Goal: Task Accomplishment & Management: Manage account settings

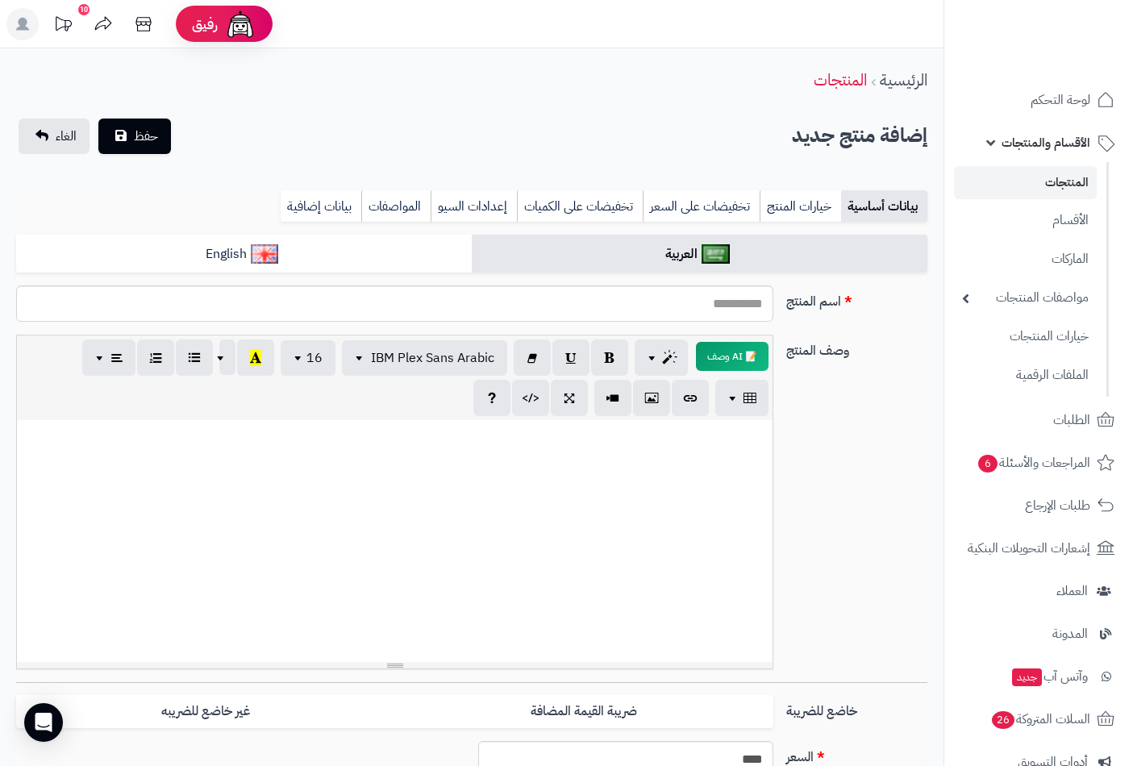
select select
click at [1054, 180] on link "المنتجات" at bounding box center [1025, 182] width 143 height 33
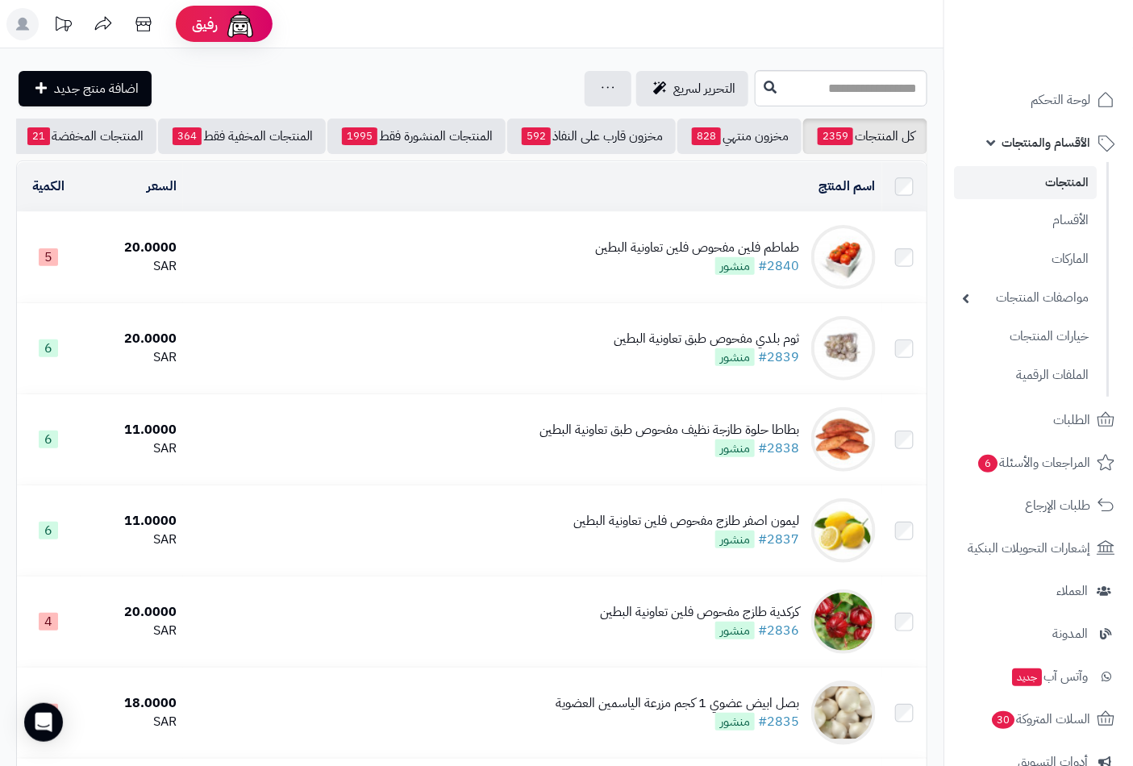
scroll to position [0, -152]
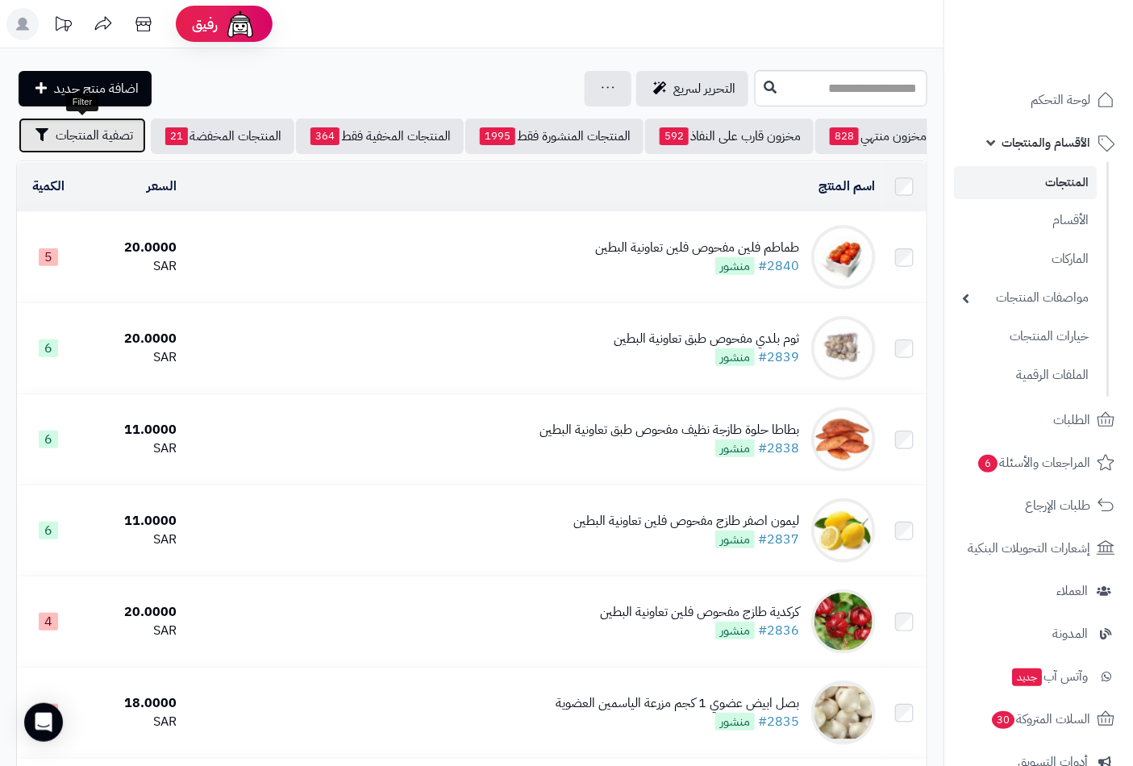
click at [119, 131] on span "تصفية المنتجات" at bounding box center [94, 135] width 77 height 19
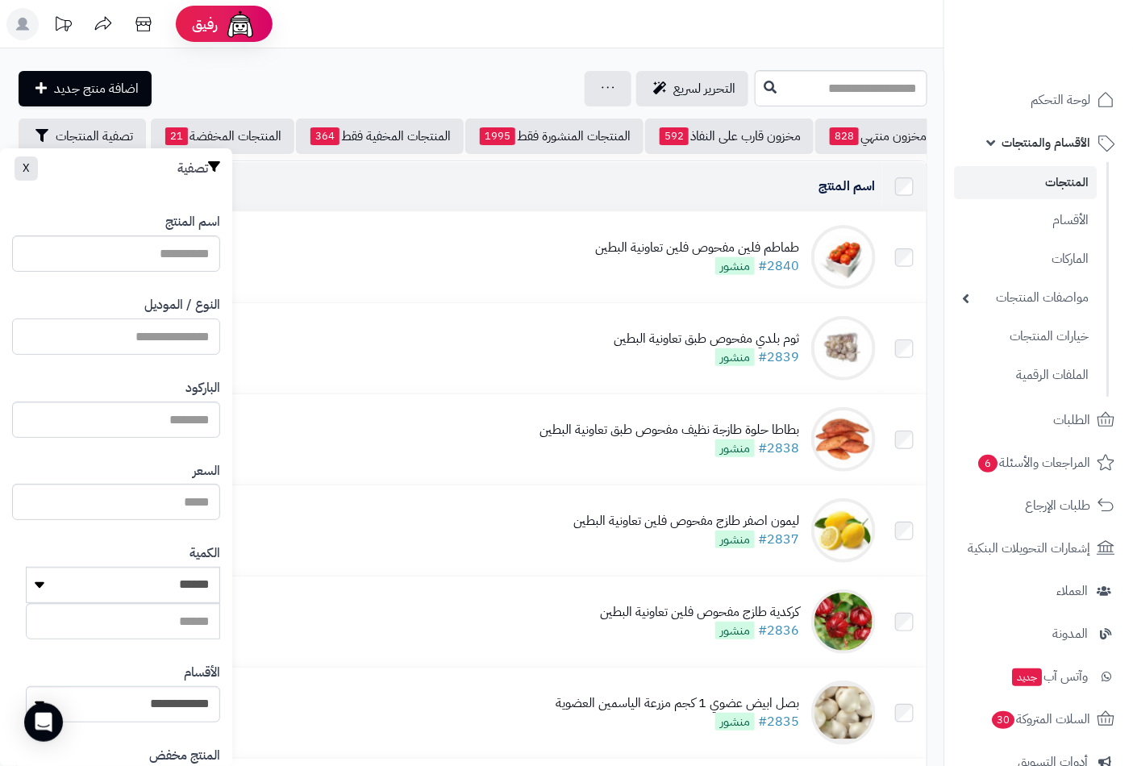
click at [179, 334] on input "النوع / الموديل" at bounding box center [116, 337] width 208 height 36
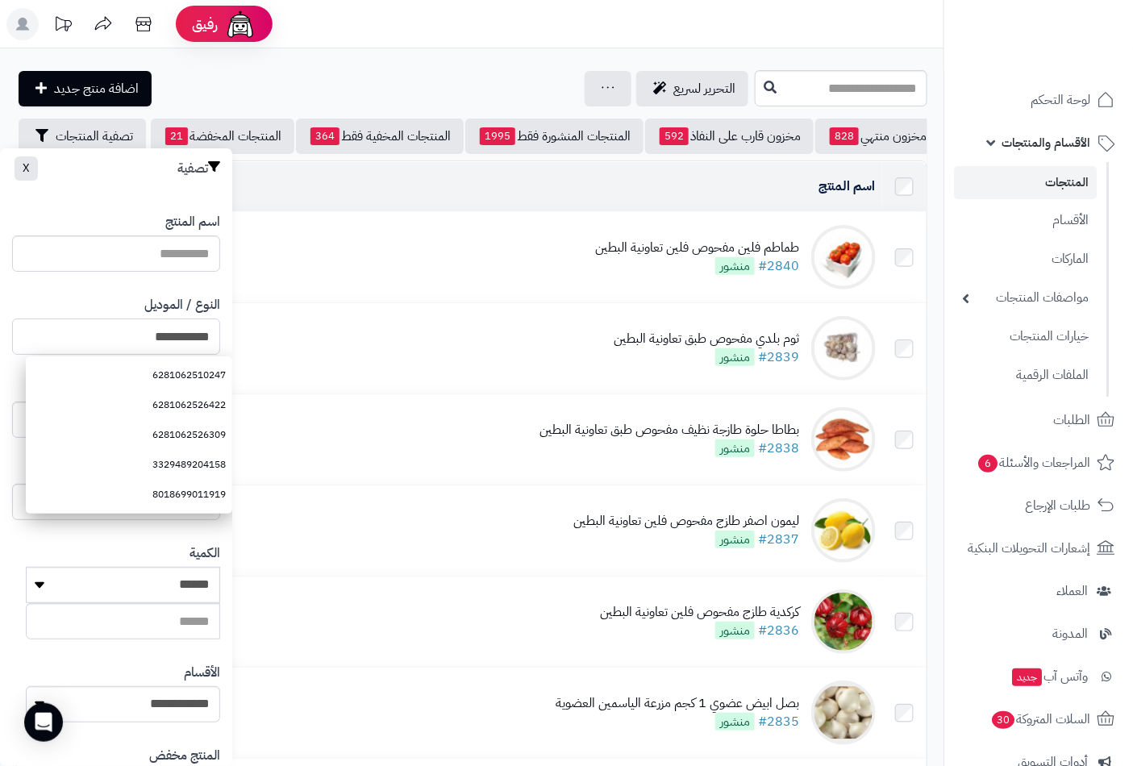
type input "**********"
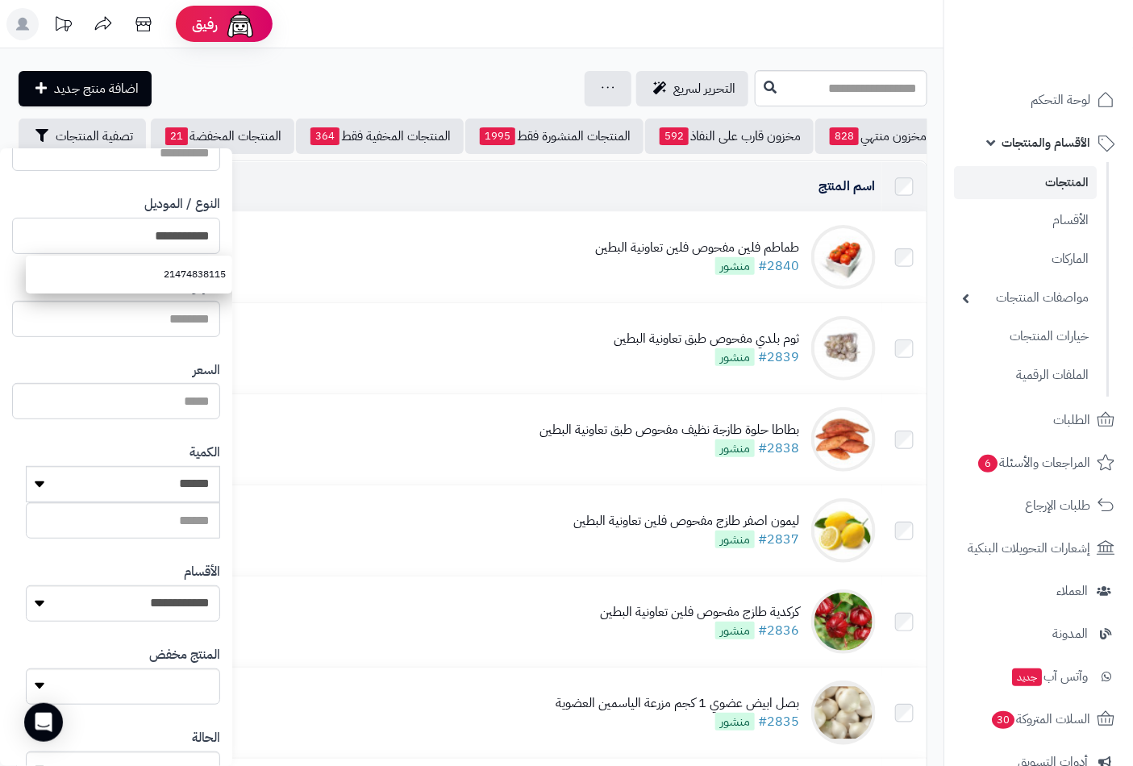
scroll to position [220, 0]
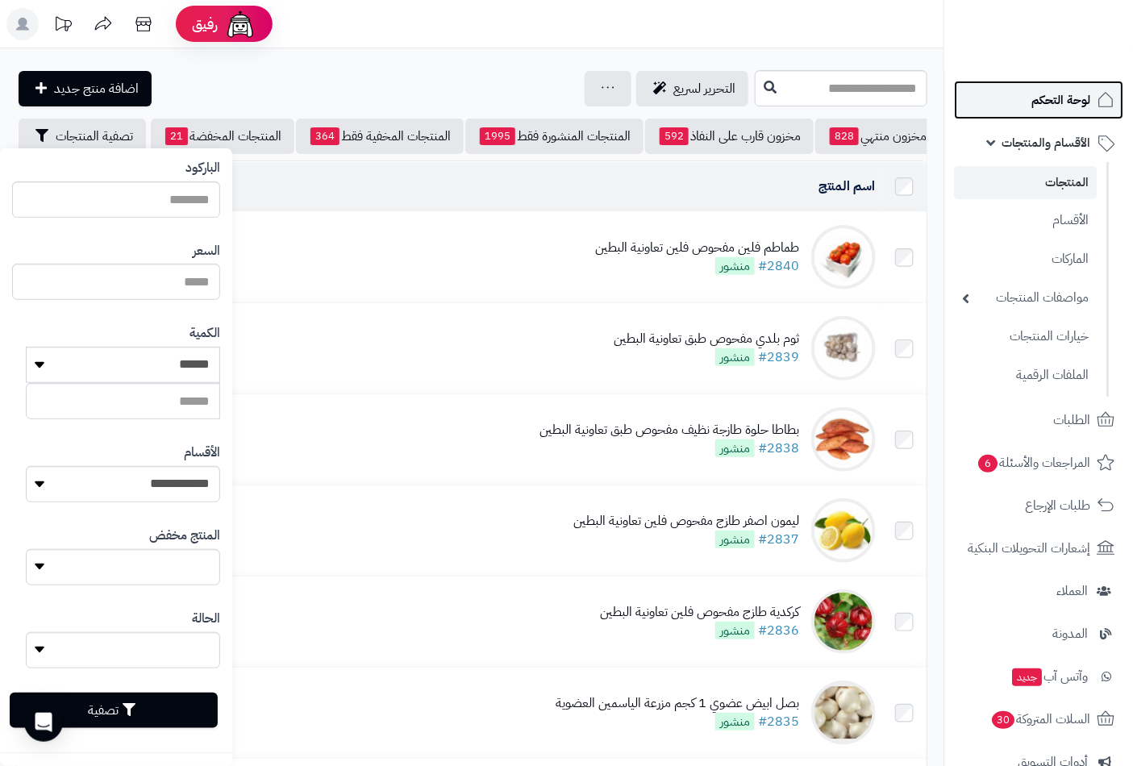
click at [1056, 98] on span "لوحة التحكم" at bounding box center [1060, 100] width 59 height 23
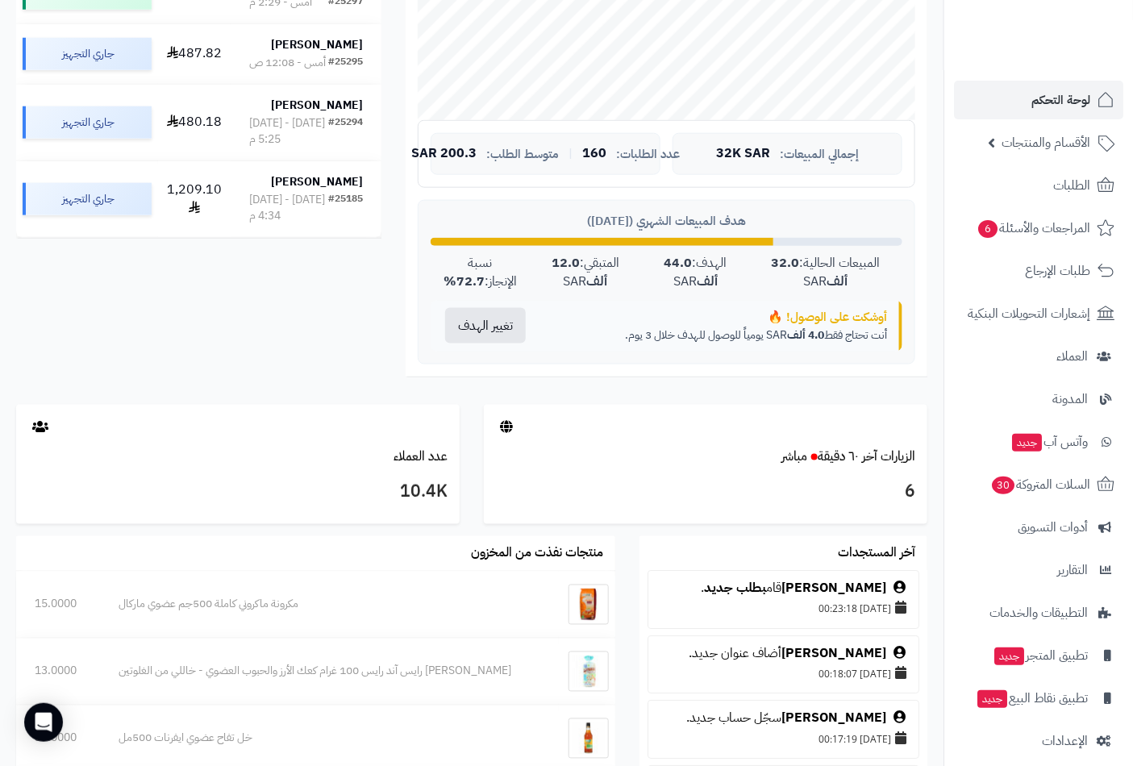
scroll to position [627, 0]
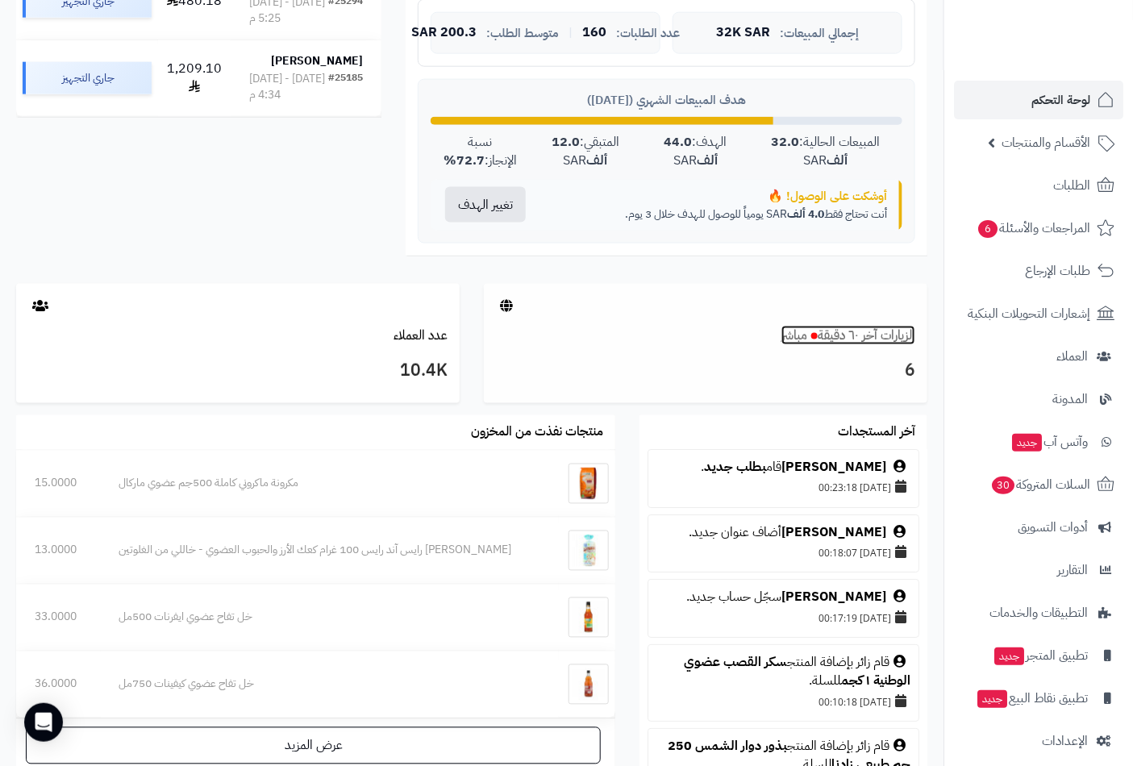
click at [820, 337] on link "الزيارات آخر ٦٠ دقيقة مباشر" at bounding box center [848, 335] width 134 height 19
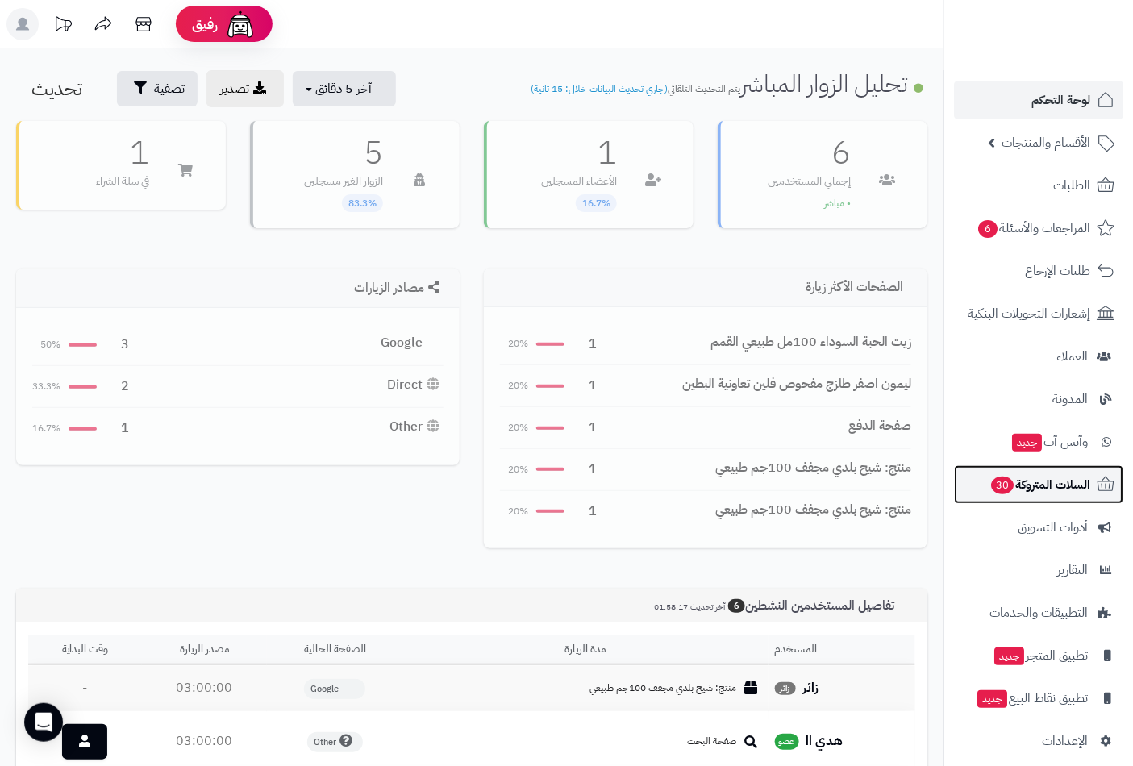
click at [1057, 490] on span "السلات المتروكة 30" at bounding box center [1039, 484] width 101 height 23
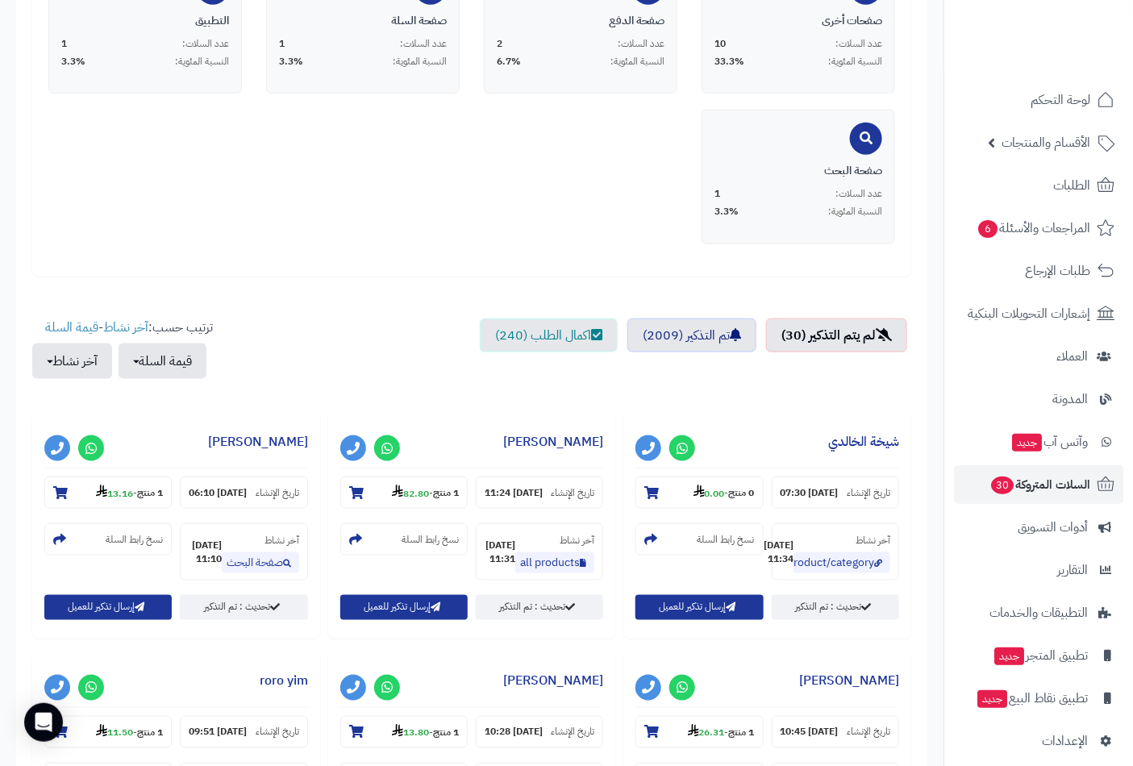
scroll to position [448, 0]
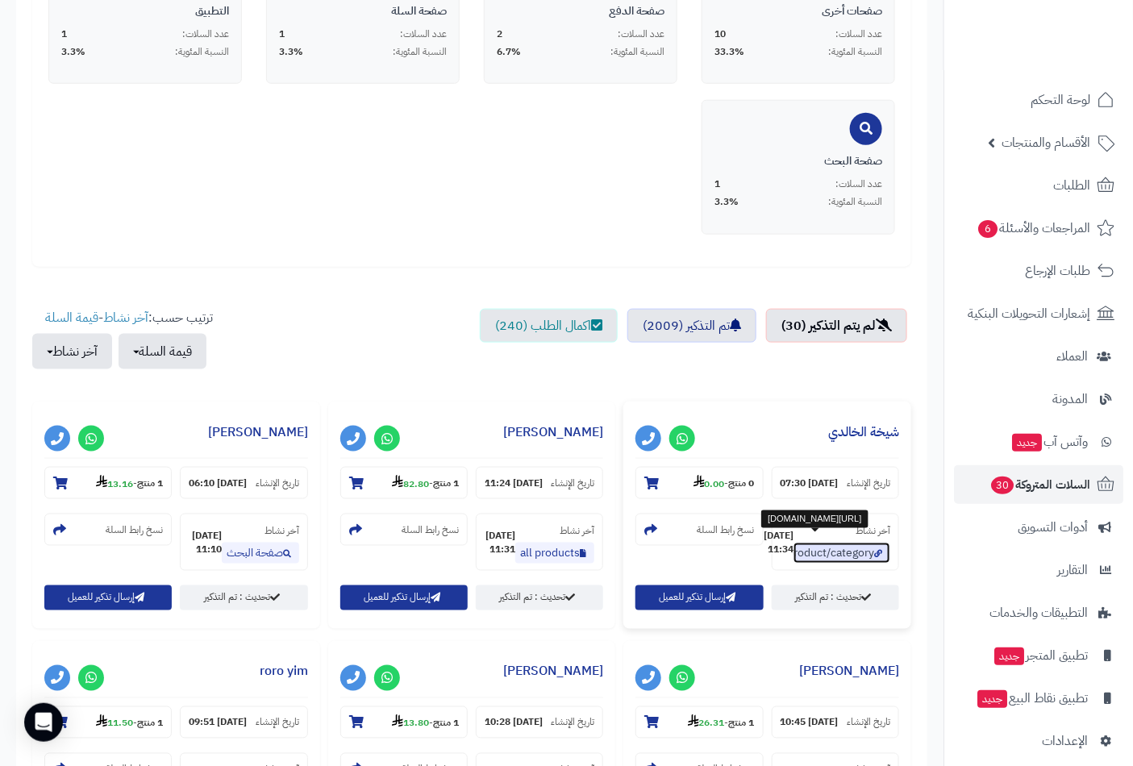
click at [844, 564] on link "product/category" at bounding box center [841, 553] width 97 height 21
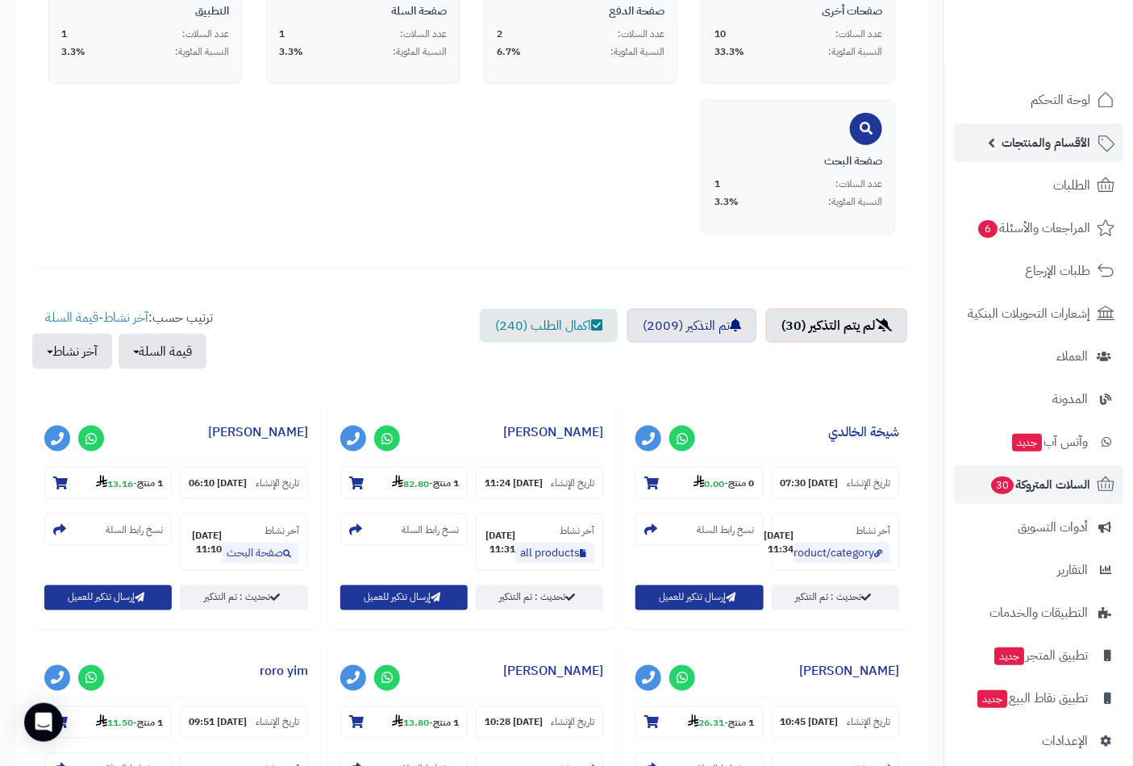
click at [1028, 147] on span "الأقسام والمنتجات" at bounding box center [1046, 142] width 89 height 23
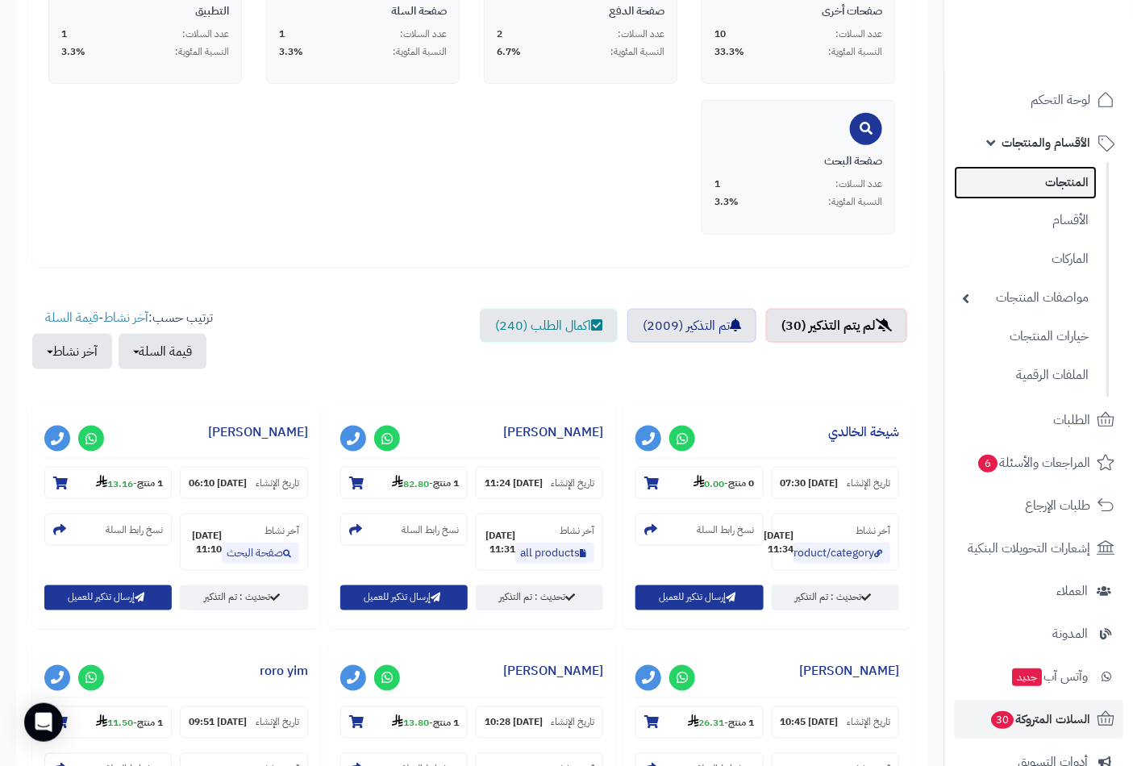
click at [1057, 187] on link "المنتجات" at bounding box center [1025, 182] width 143 height 33
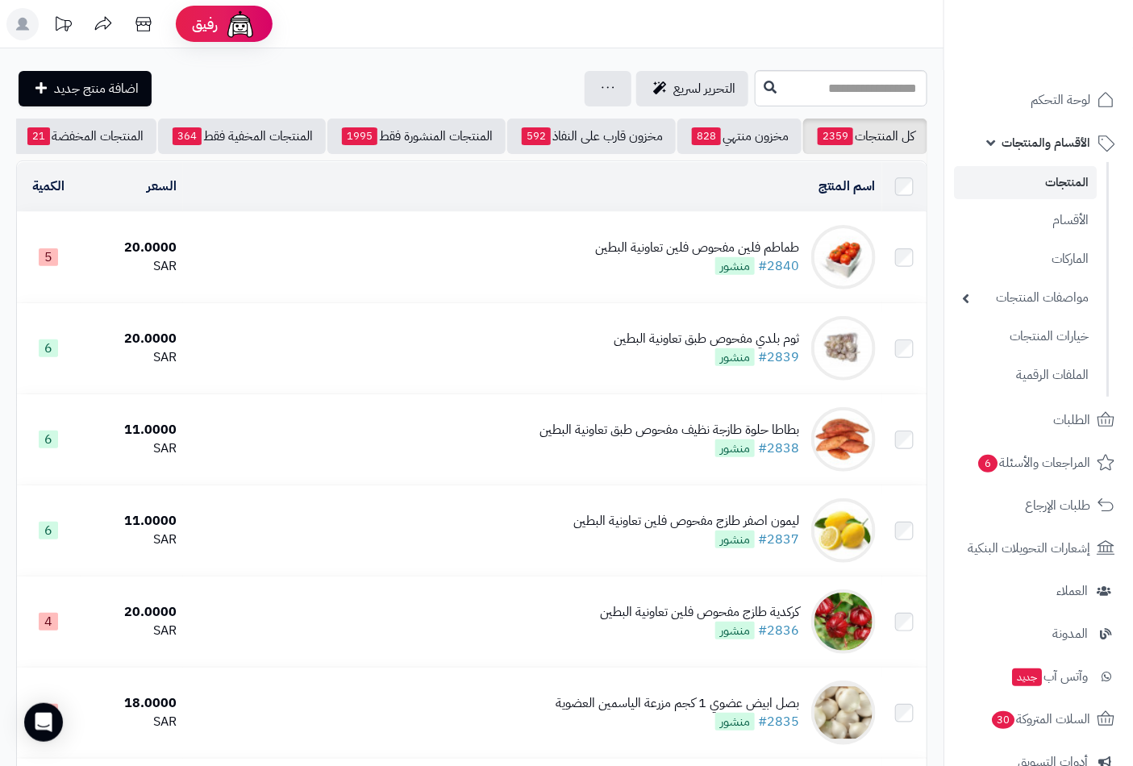
scroll to position [0, -152]
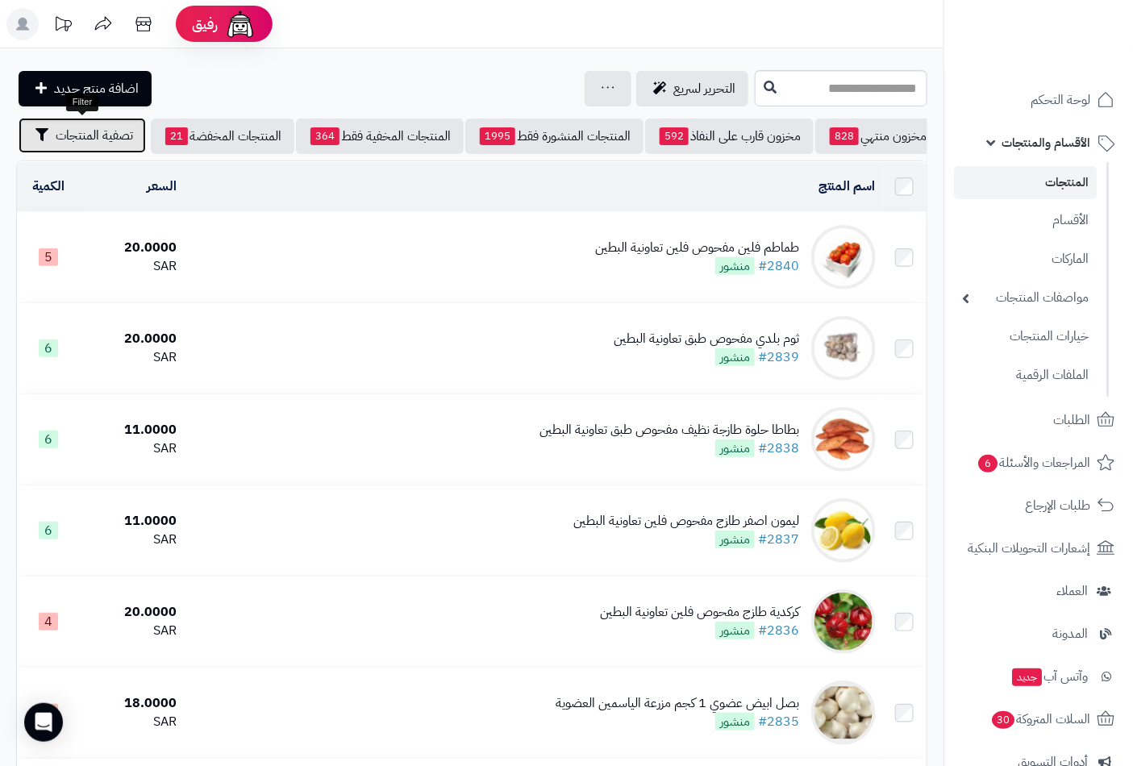
click at [79, 131] on span "تصفية المنتجات" at bounding box center [94, 135] width 77 height 19
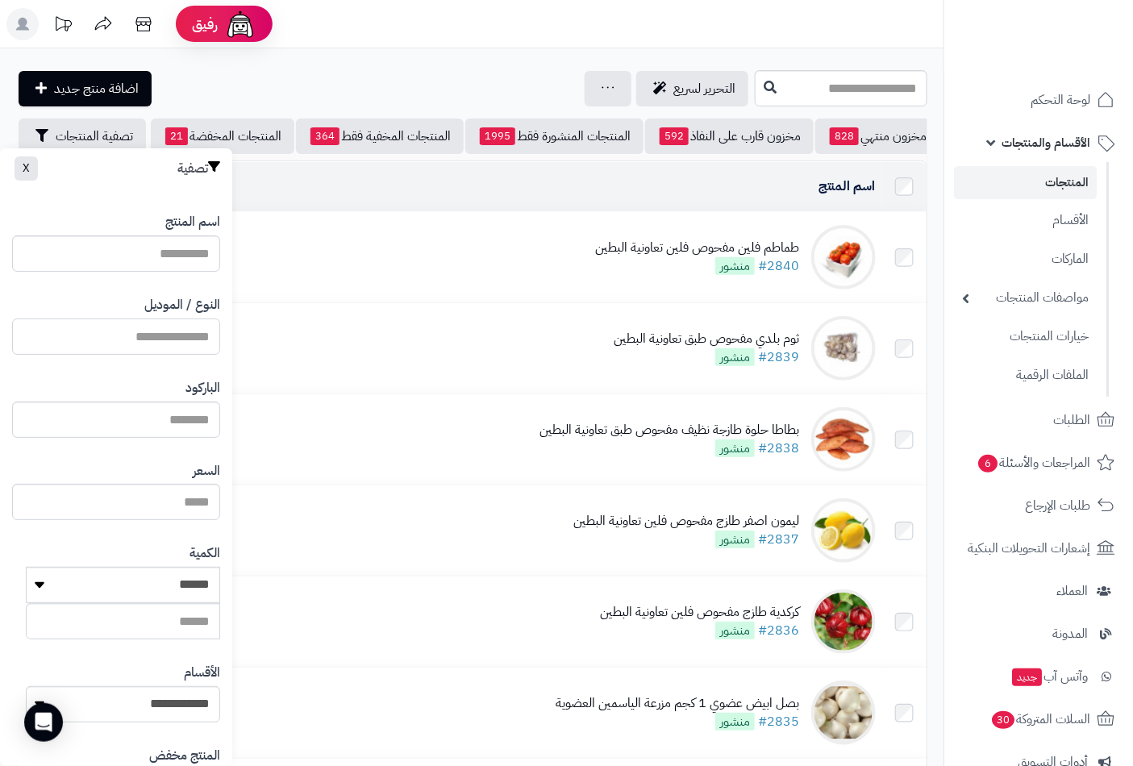
click at [178, 327] on input "النوع / الموديل" at bounding box center [116, 337] width 208 height 36
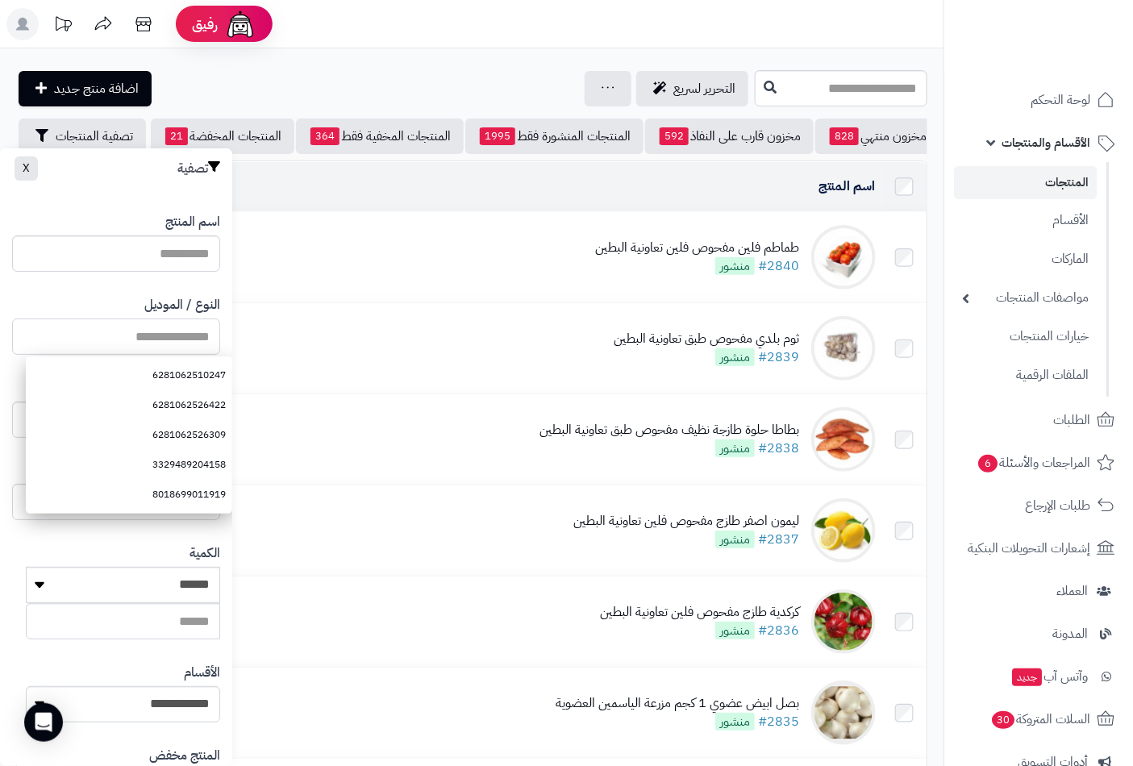
paste input "**********"
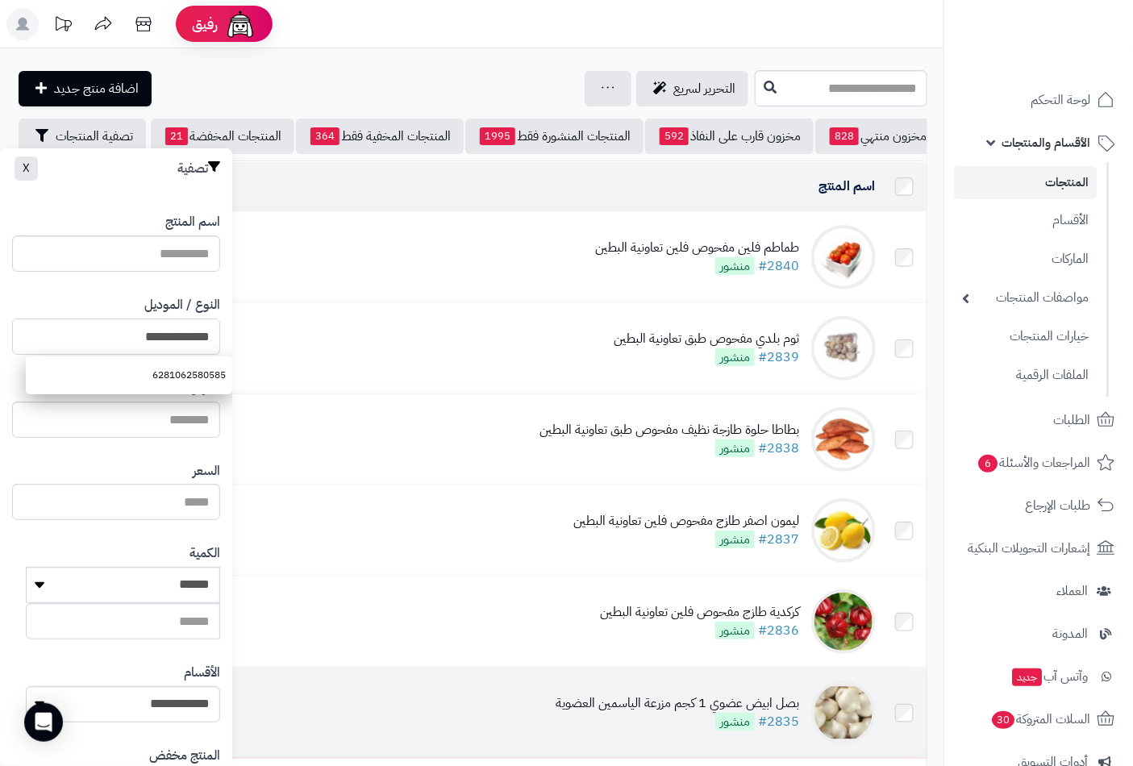
scroll to position [220, 0]
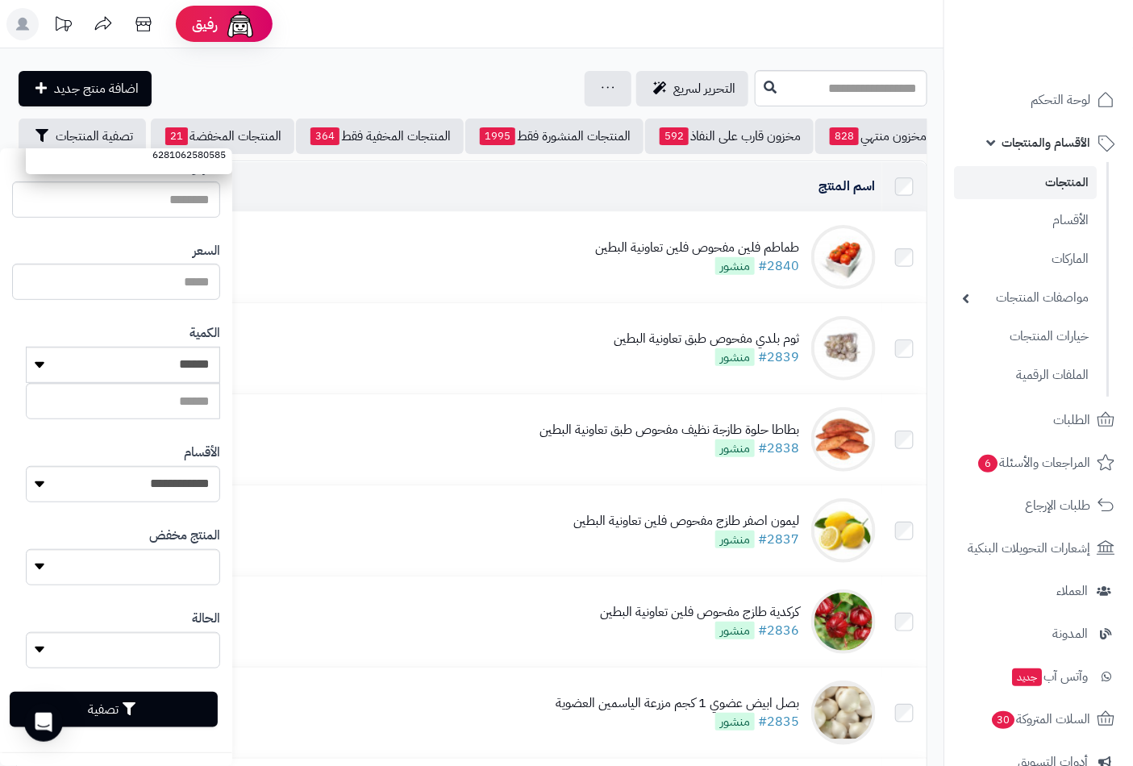
type input "**********"
click at [135, 707] on icon "button" at bounding box center [129, 708] width 13 height 13
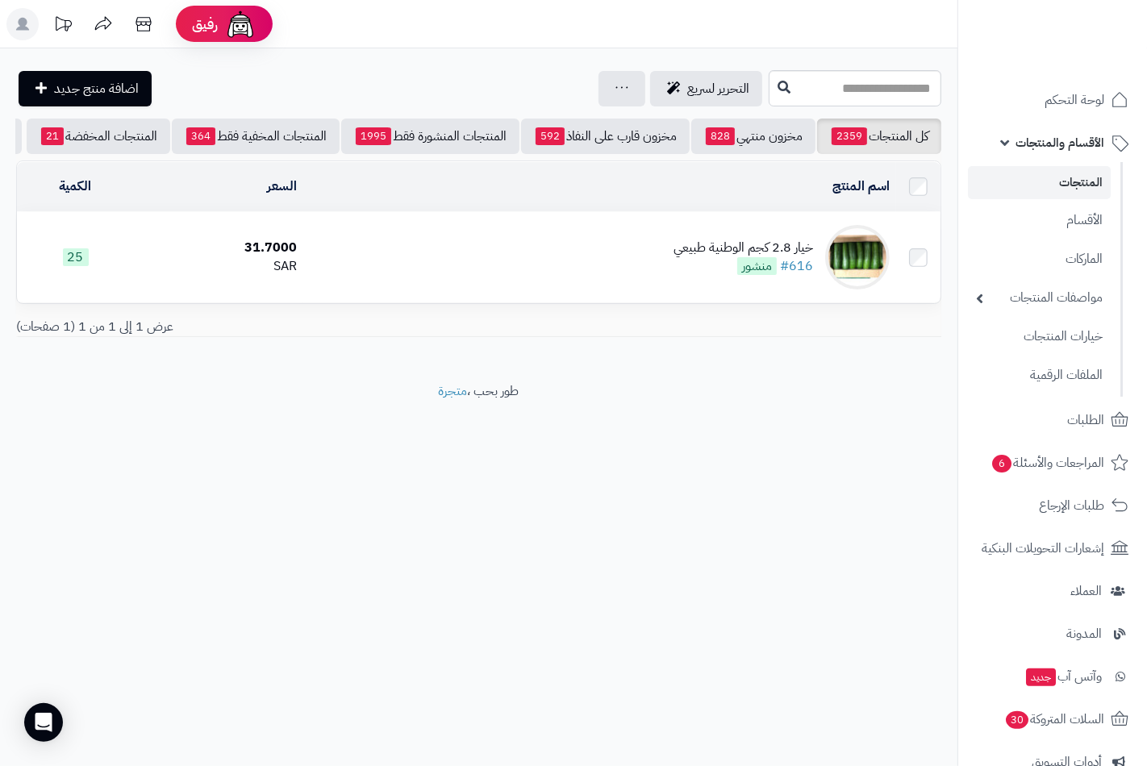
click at [722, 254] on div "خيار 2.8 كجم الوطنية طبيعي" at bounding box center [743, 248] width 140 height 19
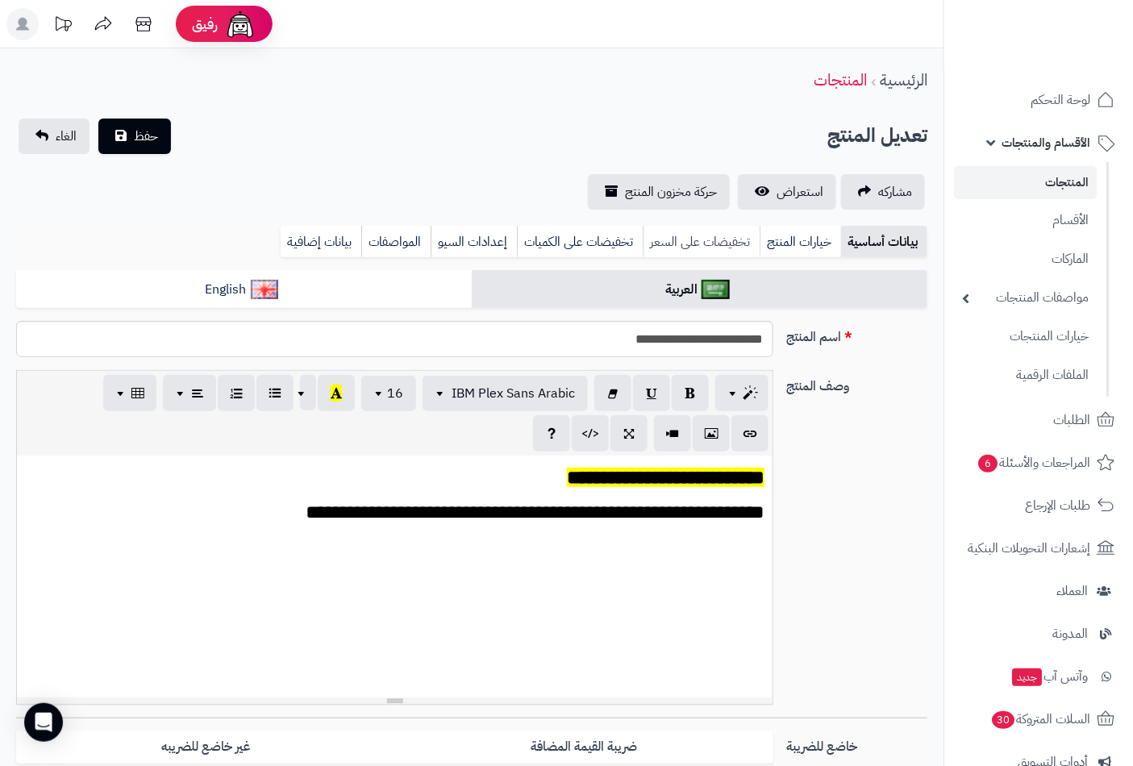
click at [706, 238] on link "تخفيضات على السعر" at bounding box center [701, 242] width 117 height 32
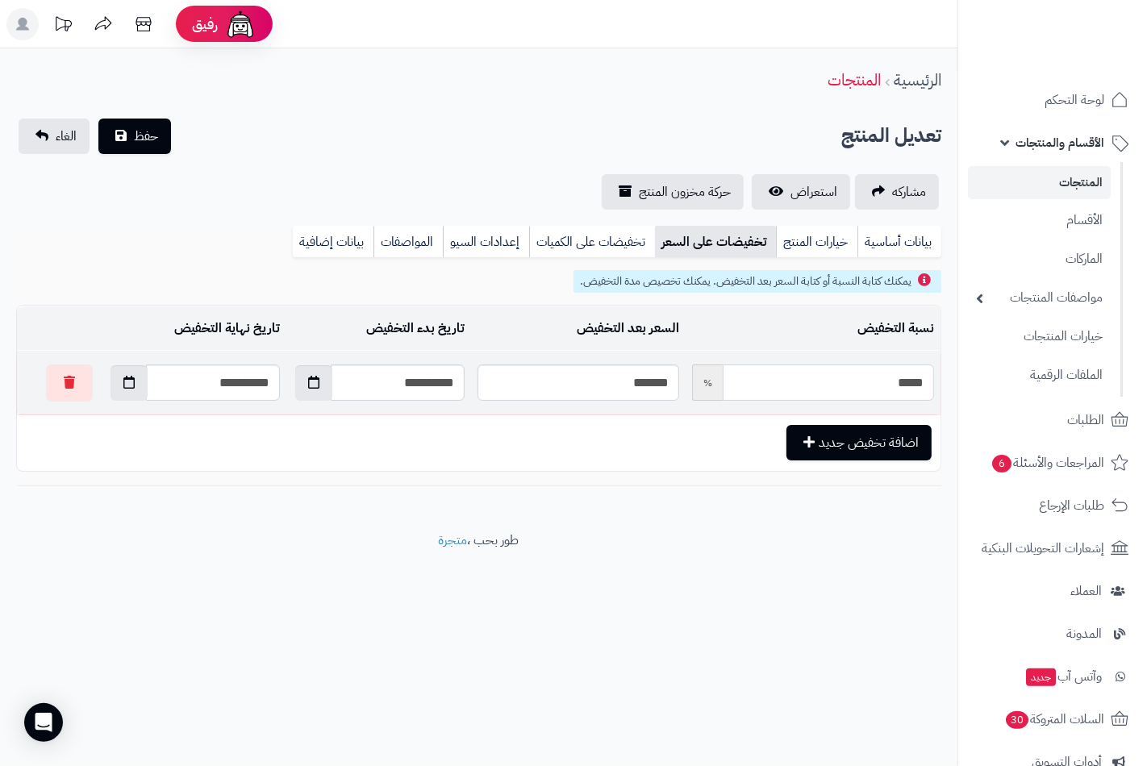
click at [806, 385] on input "*****" at bounding box center [828, 382] width 211 height 36
click at [118, 383] on button "button" at bounding box center [128, 381] width 37 height 35
click at [191, 593] on td "8" at bounding box center [188, 591] width 29 height 24
type input "**********"
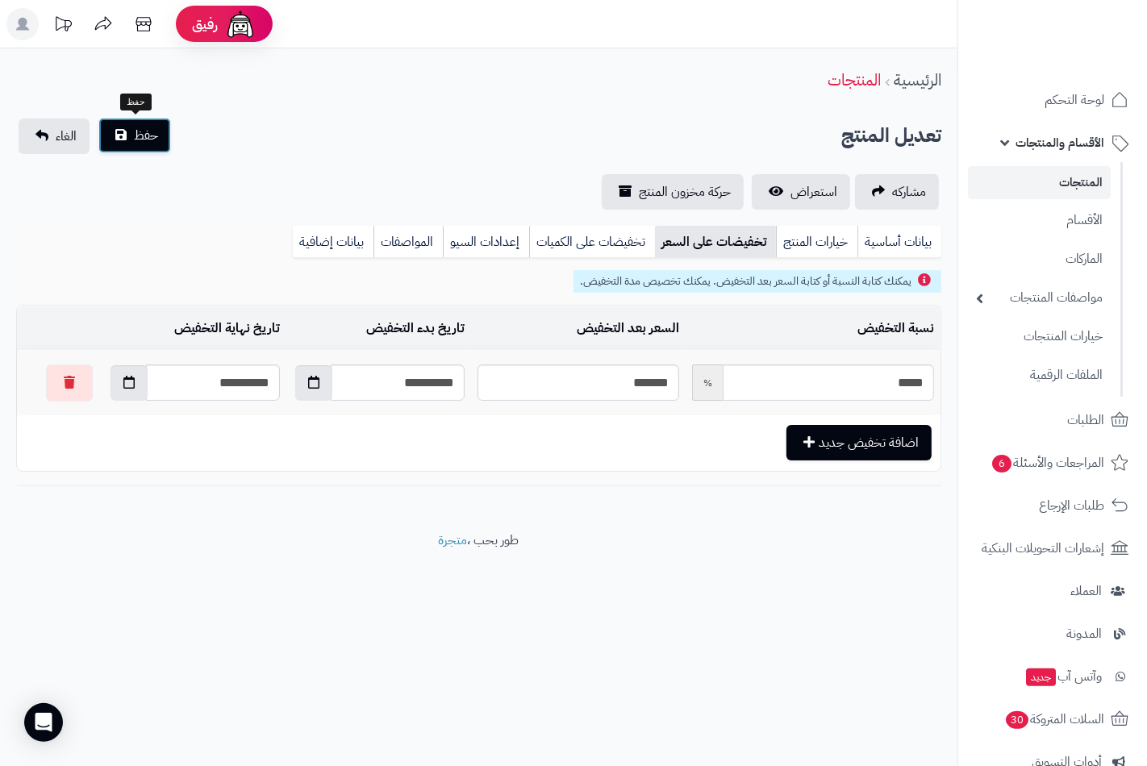
click at [148, 134] on span "حفظ" at bounding box center [146, 135] width 24 height 19
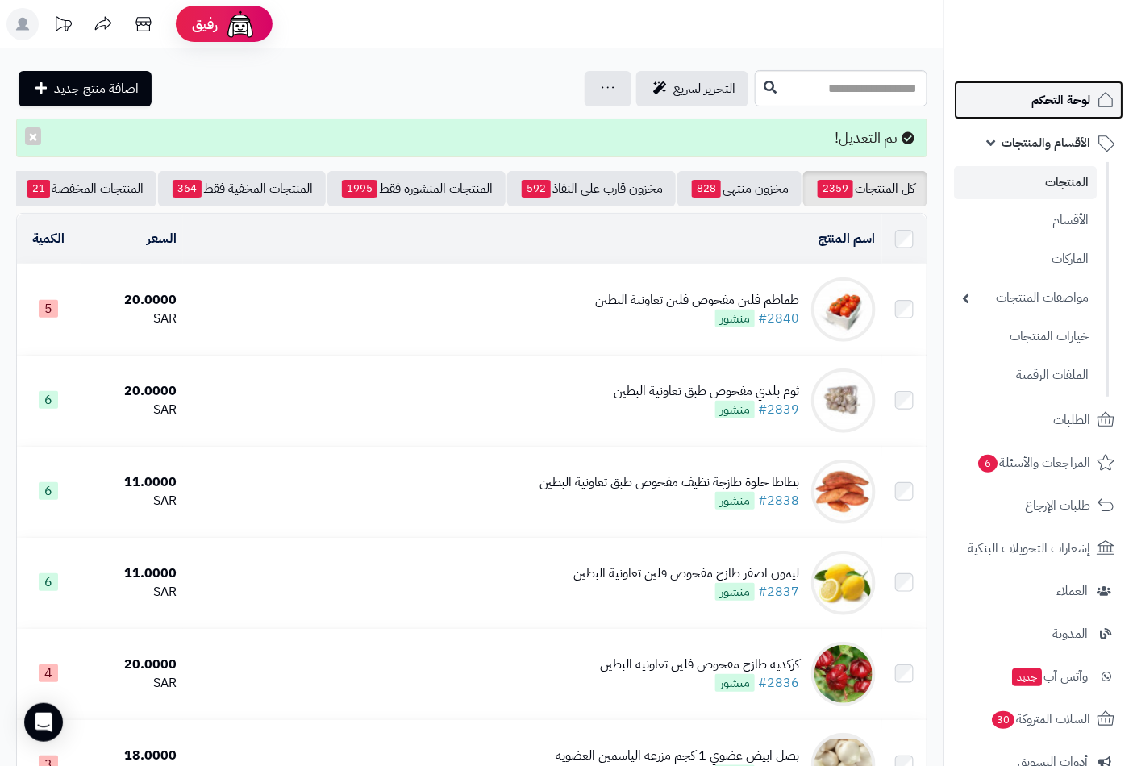
click at [1067, 102] on span "لوحة التحكم" at bounding box center [1060, 100] width 59 height 23
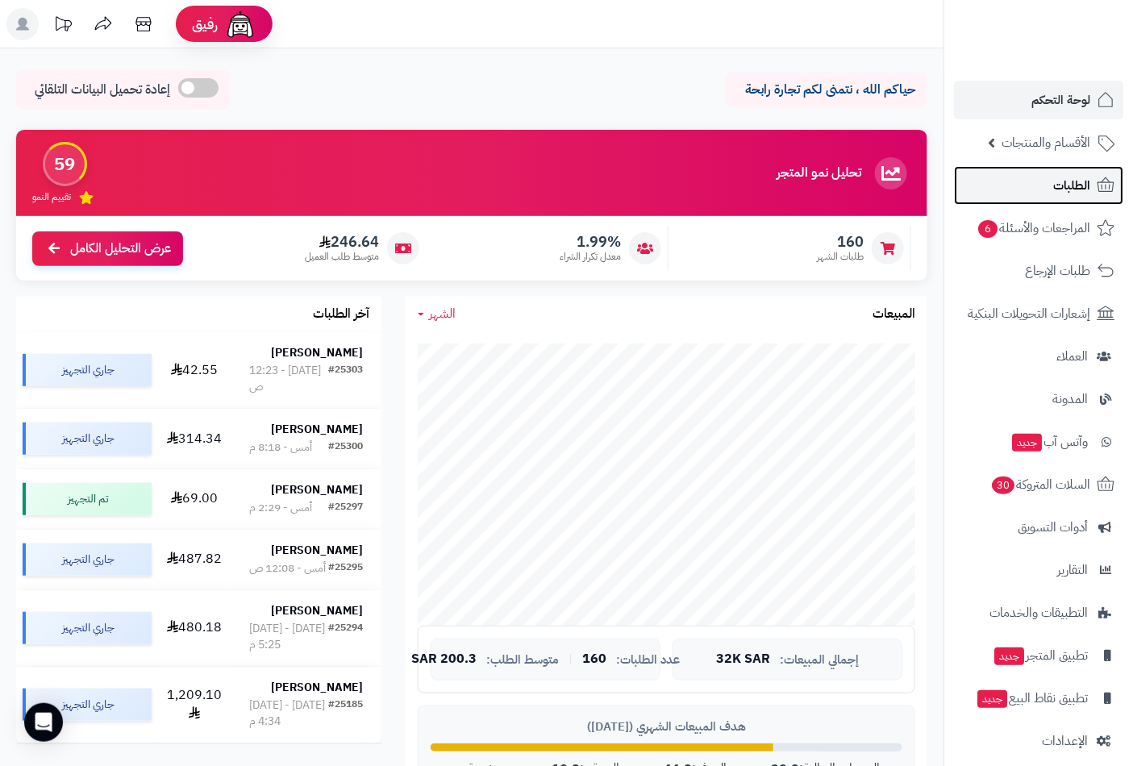
click at [1076, 183] on span "الطلبات" at bounding box center [1071, 185] width 37 height 23
click at [1060, 181] on span "الطلبات" at bounding box center [1071, 185] width 37 height 23
click at [1057, 106] on span "لوحة التحكم" at bounding box center [1060, 100] width 59 height 23
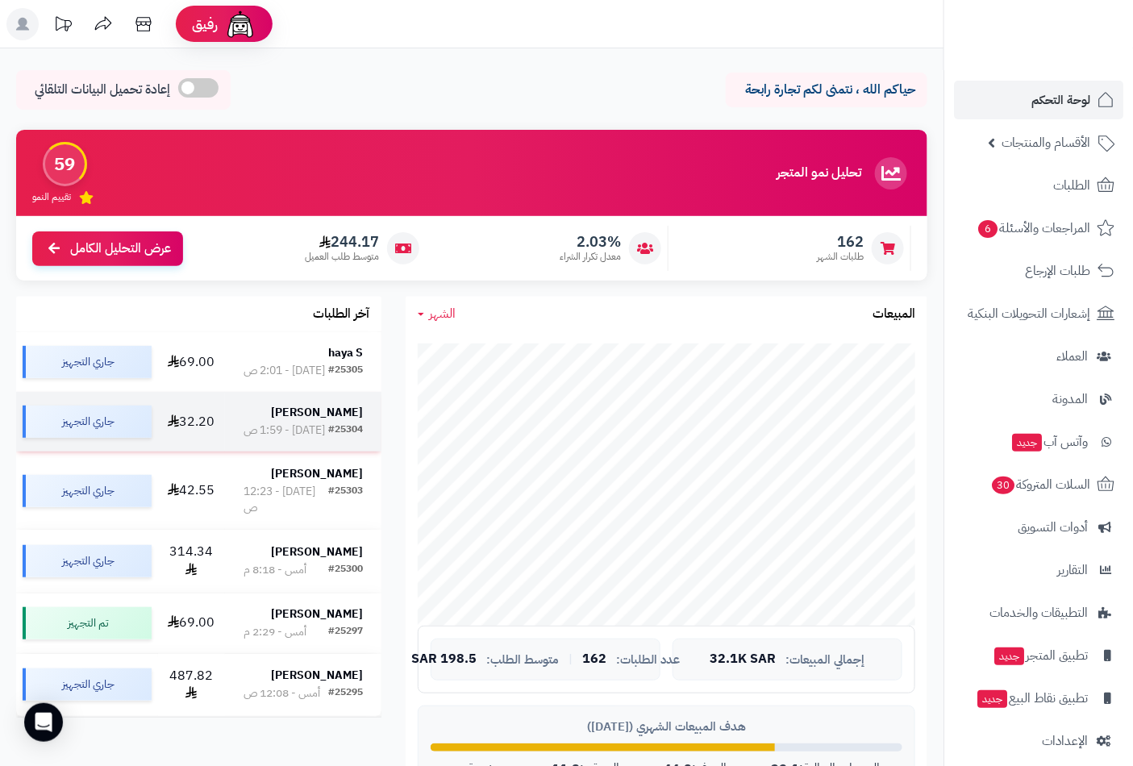
click at [327, 408] on strong "[PERSON_NAME]" at bounding box center [317, 412] width 92 height 17
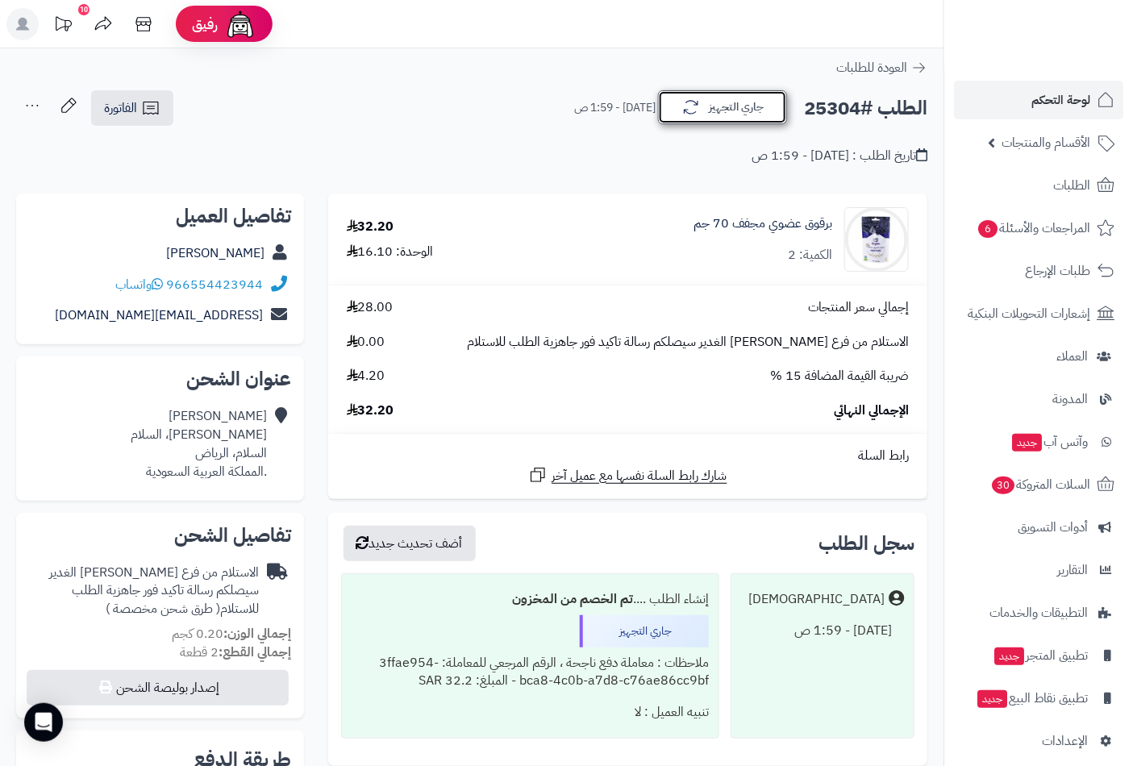
click at [751, 107] on button "جاري التجهيز" at bounding box center [722, 107] width 129 height 34
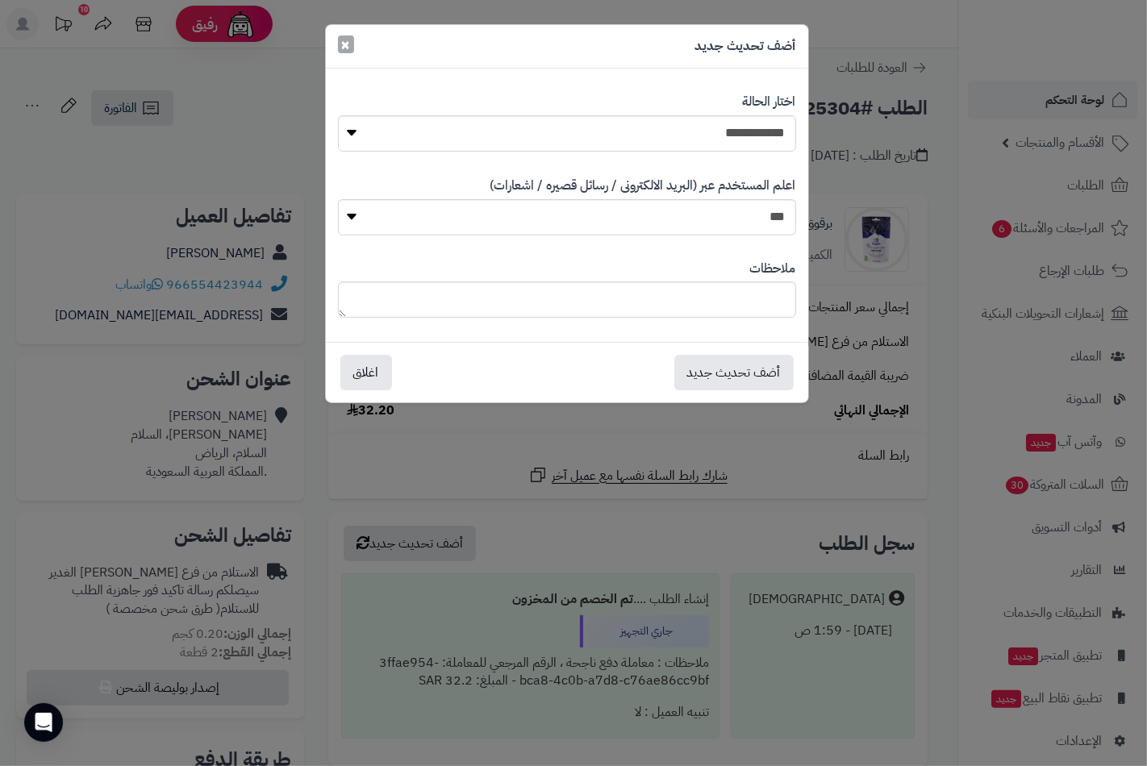
click at [352, 46] on button "×" at bounding box center [346, 44] width 16 height 18
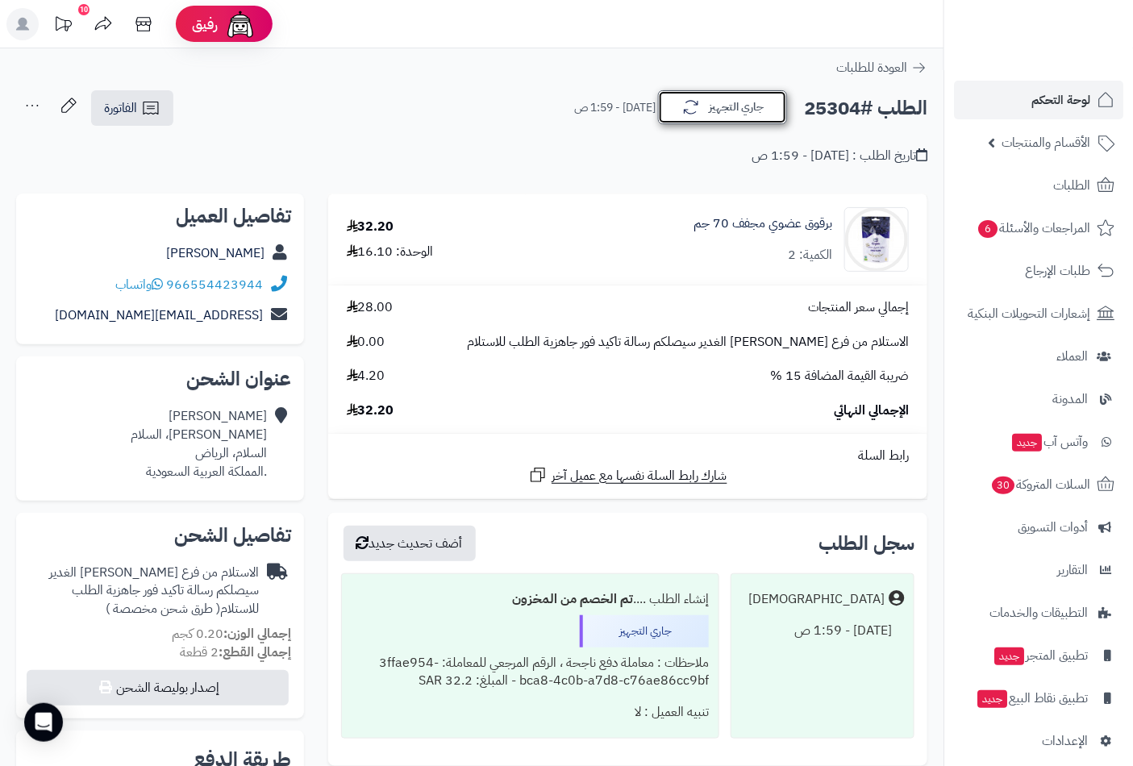
click at [731, 108] on button "جاري التجهيز" at bounding box center [722, 107] width 129 height 34
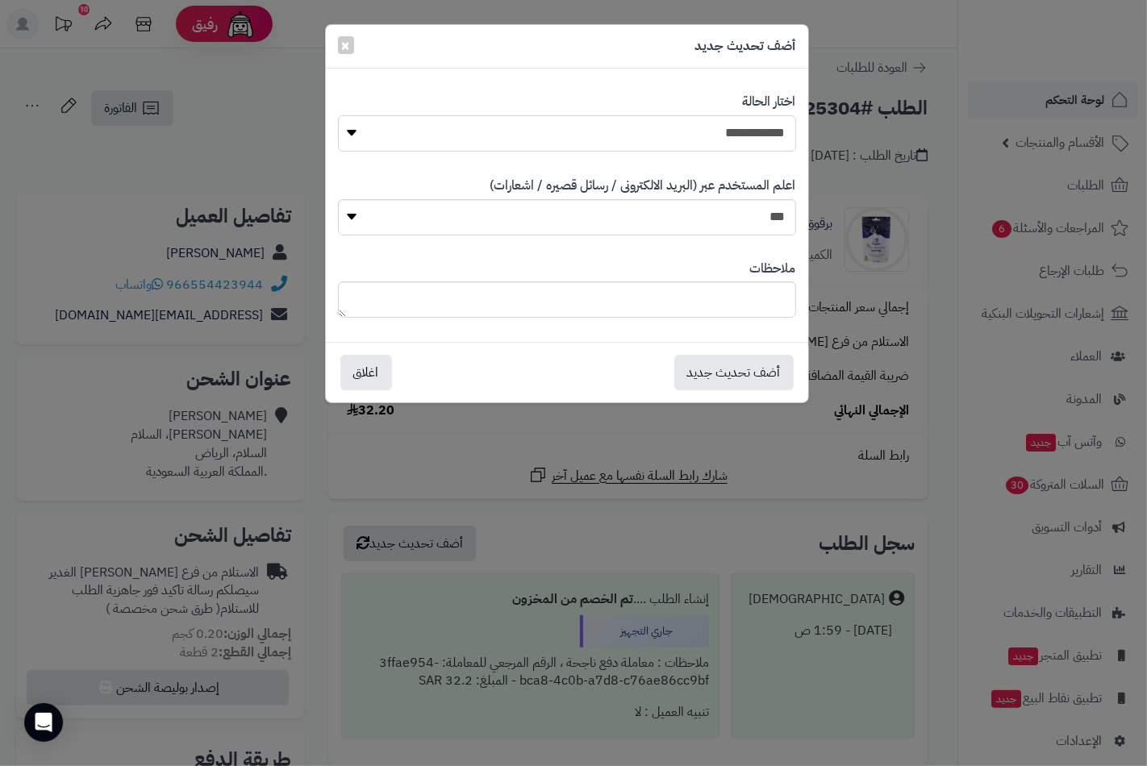
click at [767, 132] on select "**********" at bounding box center [567, 133] width 458 height 36
select select "**"
click at [338, 115] on select "**********" at bounding box center [567, 133] width 458 height 36
click at [351, 47] on button "×" at bounding box center [346, 44] width 16 height 18
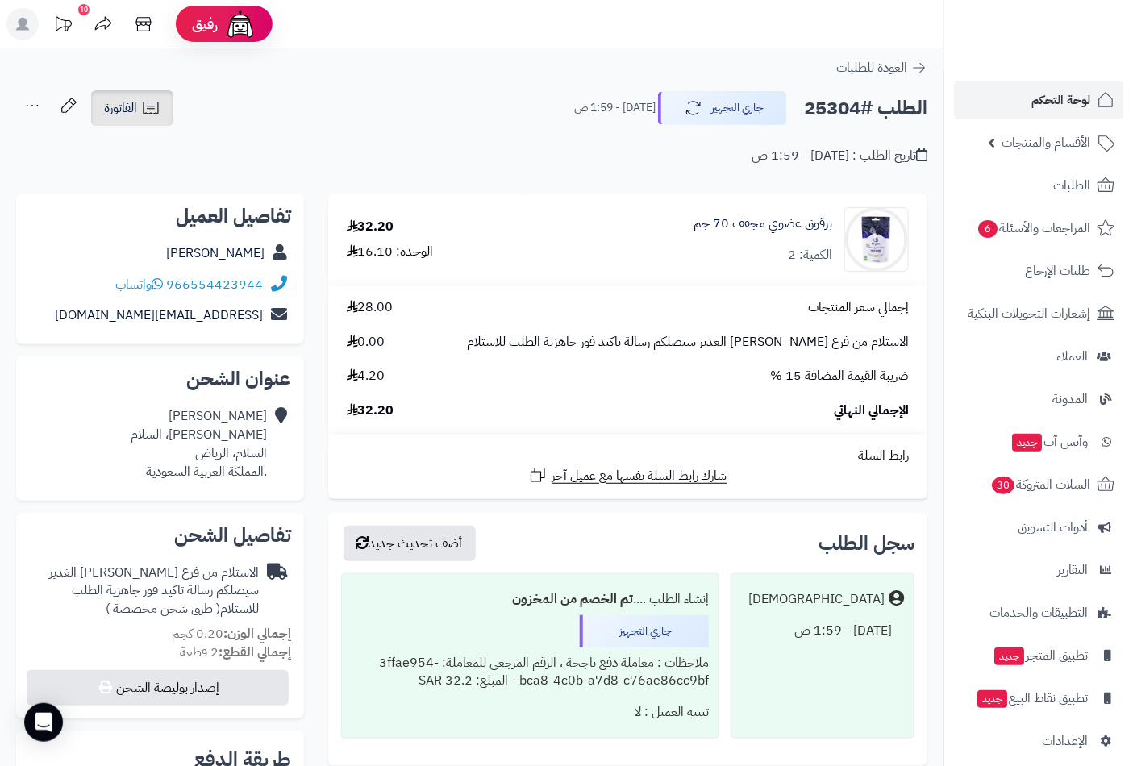
click at [141, 108] on icon at bounding box center [150, 107] width 19 height 19
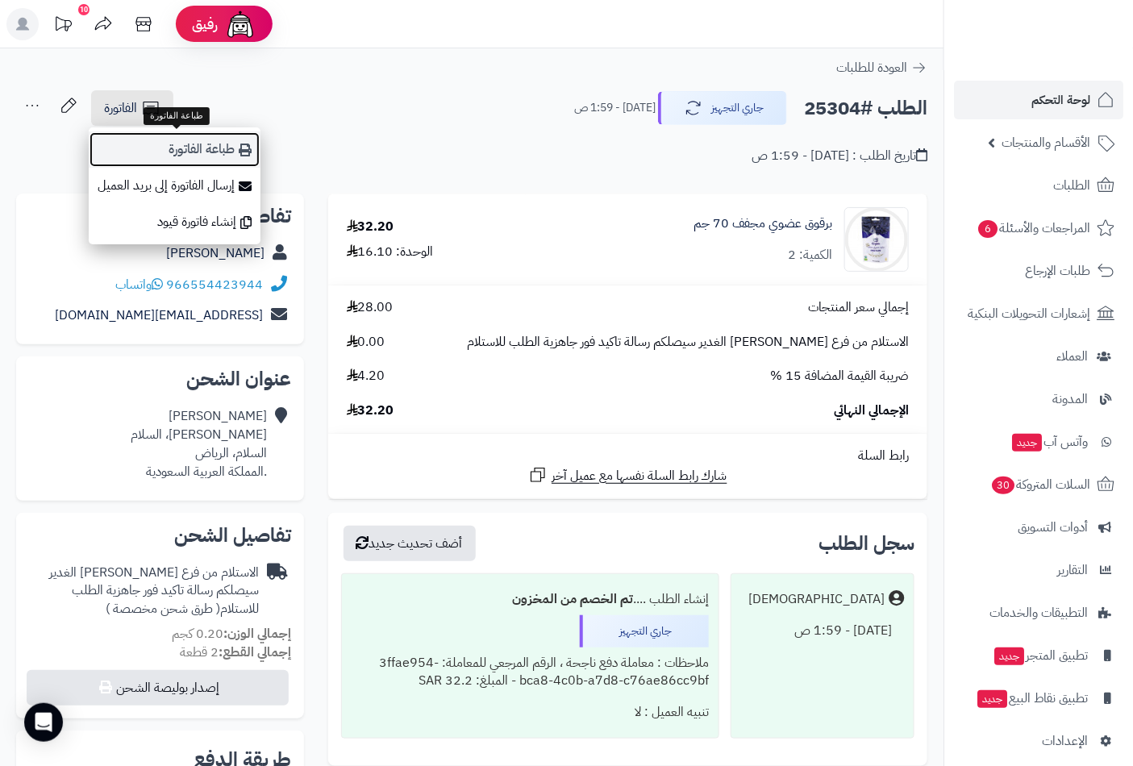
click at [212, 158] on link "طباعة الفاتورة" at bounding box center [175, 149] width 172 height 36
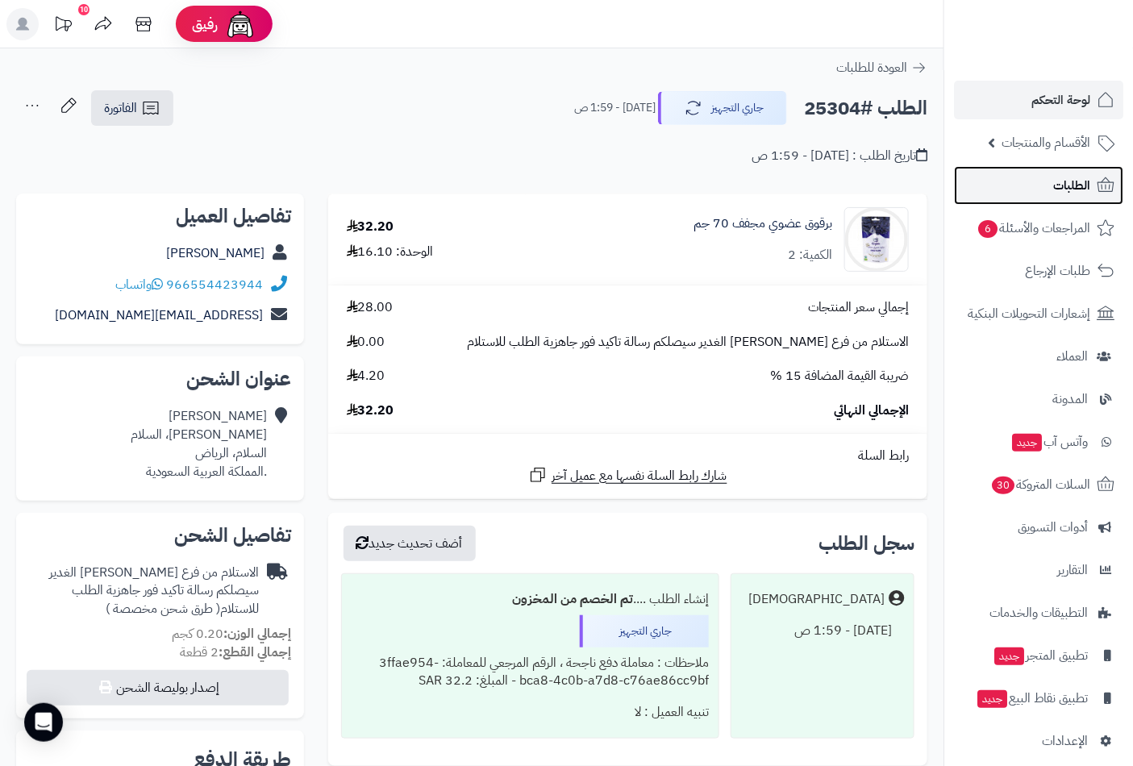
click at [1060, 177] on span "الطلبات" at bounding box center [1071, 185] width 37 height 23
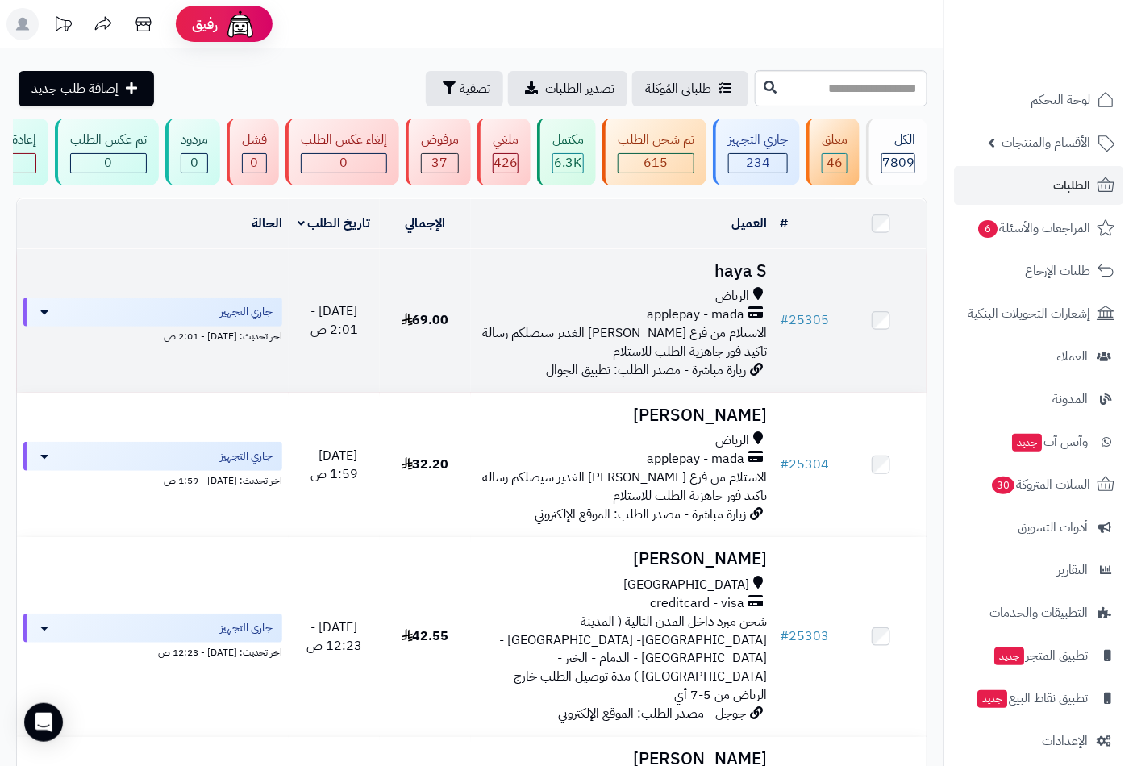
click at [708, 281] on h3 "haya S" at bounding box center [622, 271] width 290 height 19
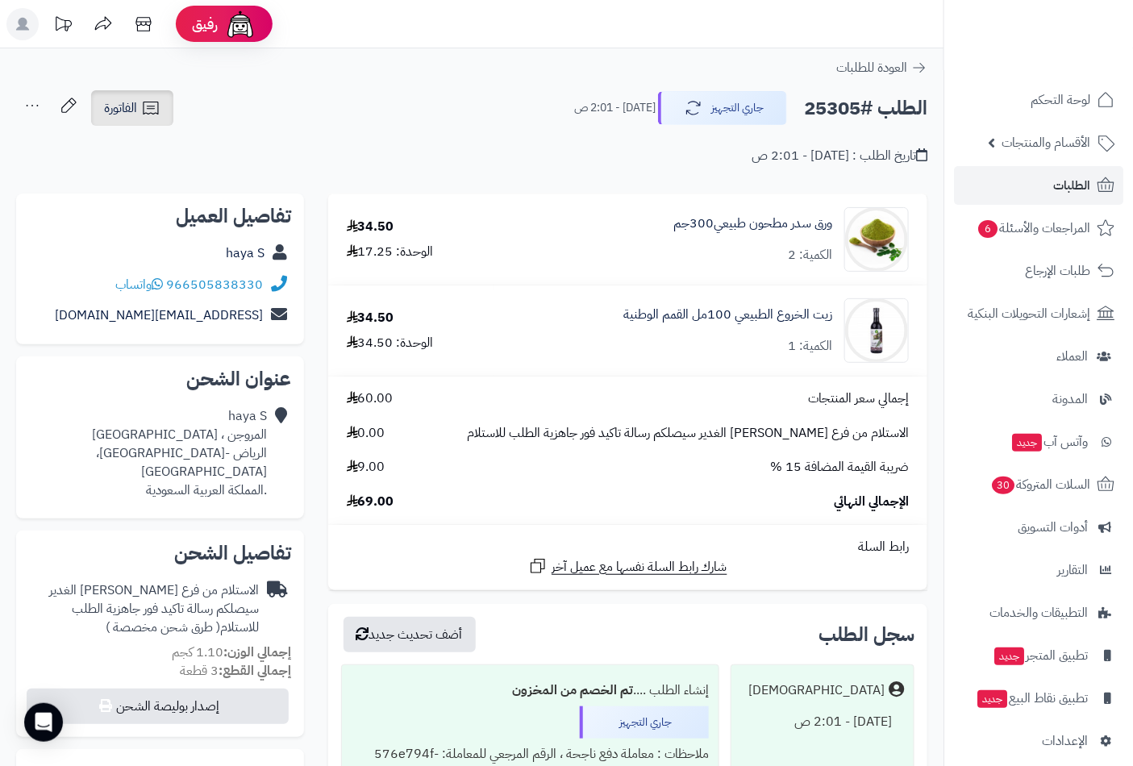
click at [141, 119] on link "الفاتورة" at bounding box center [132, 107] width 82 height 35
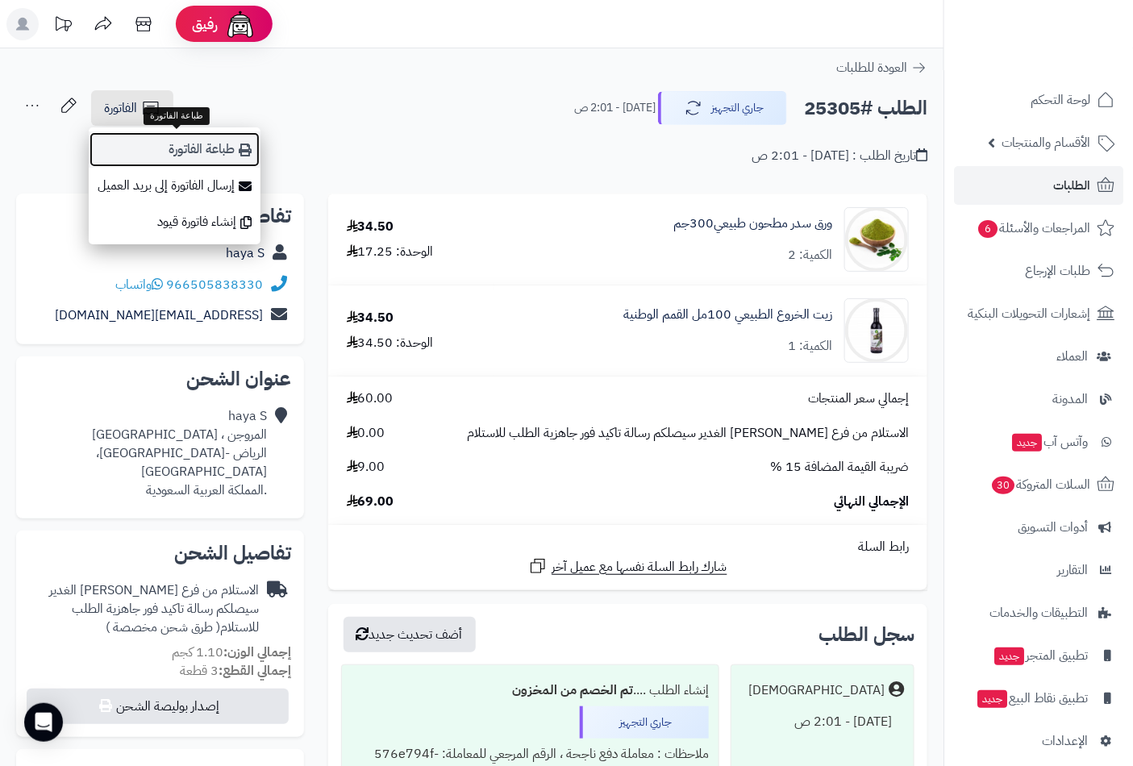
click at [198, 157] on link "طباعة الفاتورة" at bounding box center [175, 149] width 172 height 36
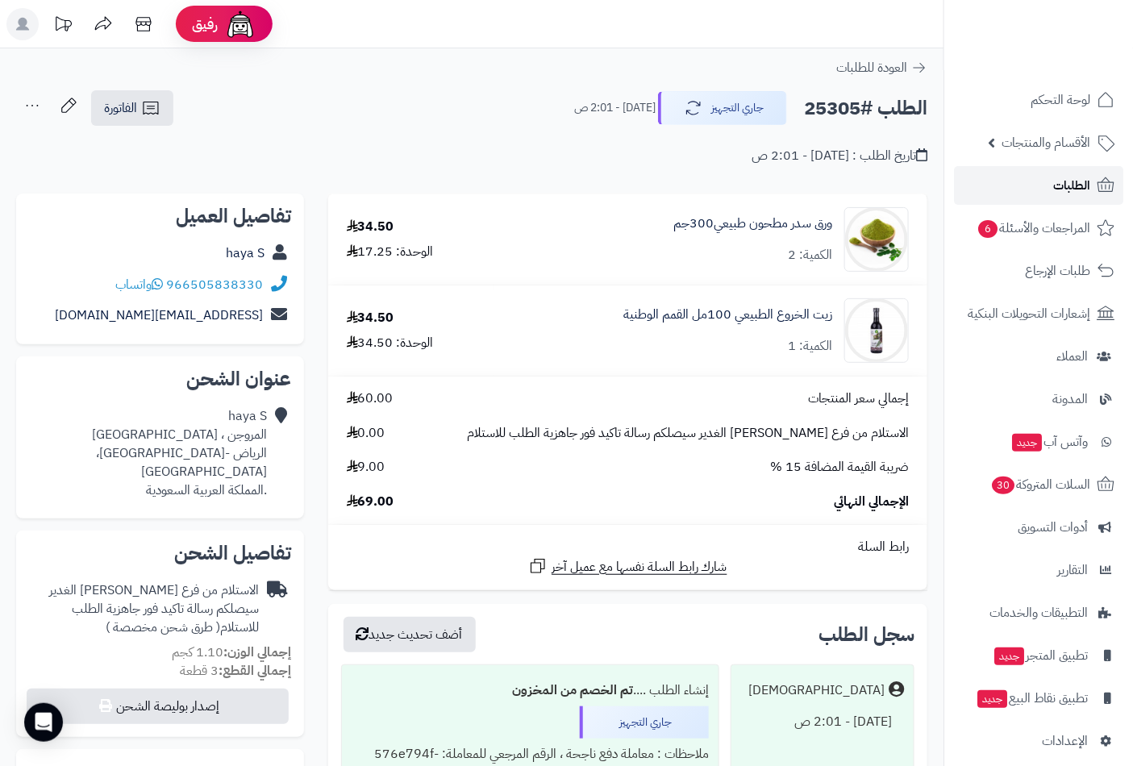
click at [1058, 183] on span "الطلبات" at bounding box center [1071, 185] width 37 height 23
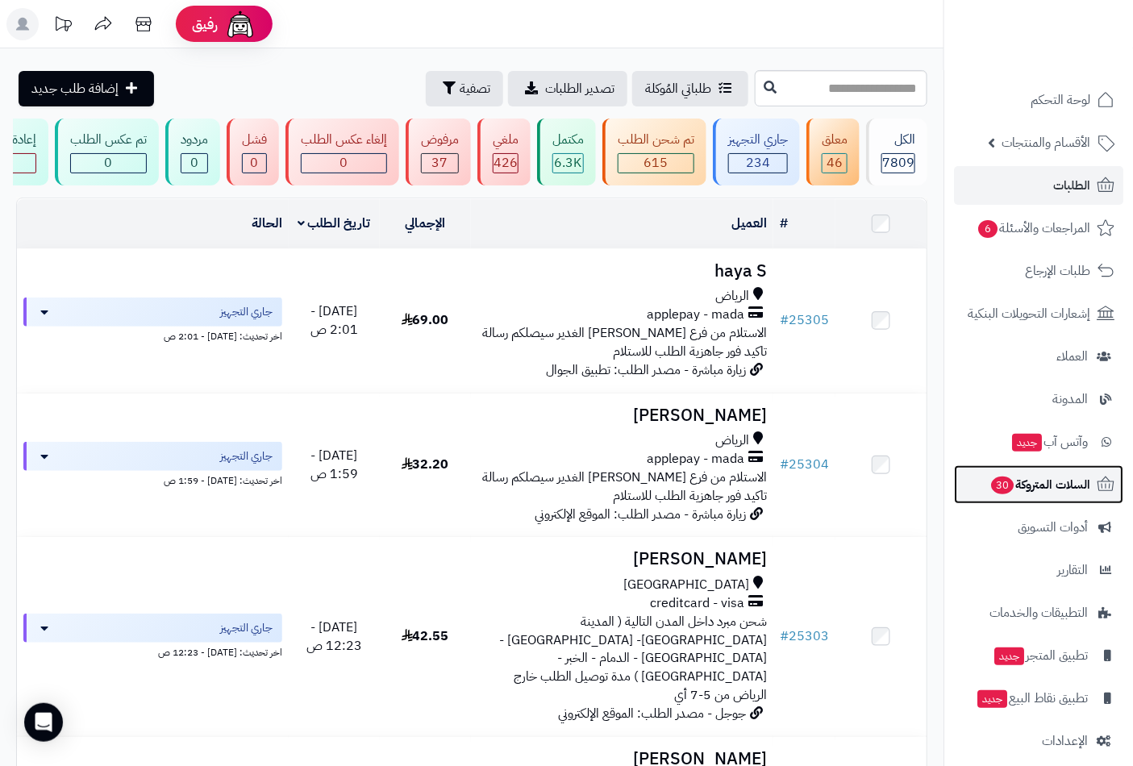
click at [997, 488] on span "30" at bounding box center [1002, 486] width 23 height 18
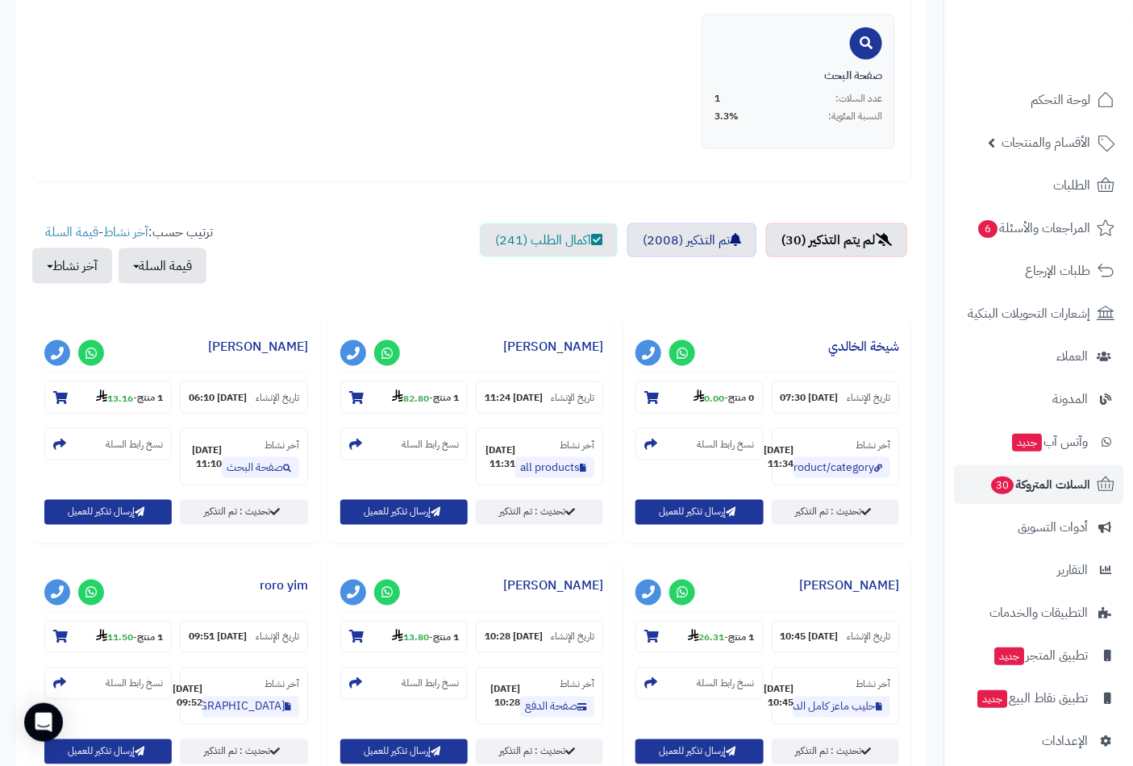
scroll to position [537, 0]
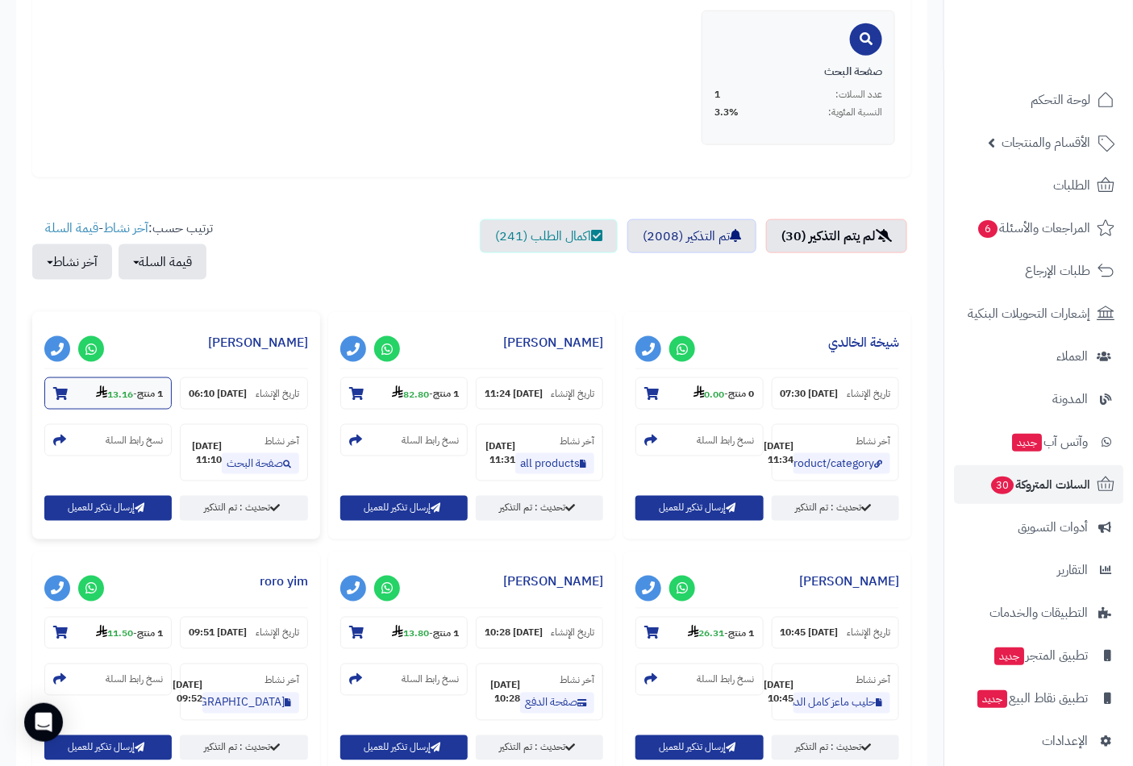
click at [60, 397] on icon at bounding box center [60, 393] width 15 height 13
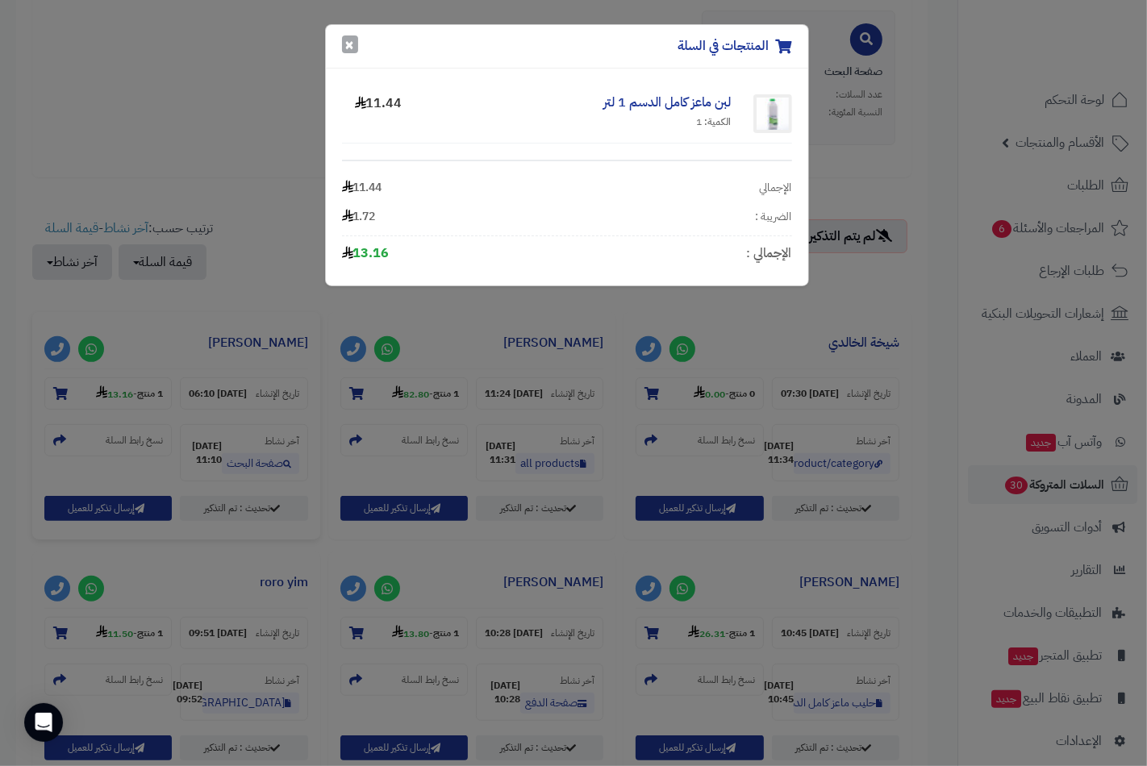
click at [349, 42] on button "×" at bounding box center [350, 44] width 16 height 18
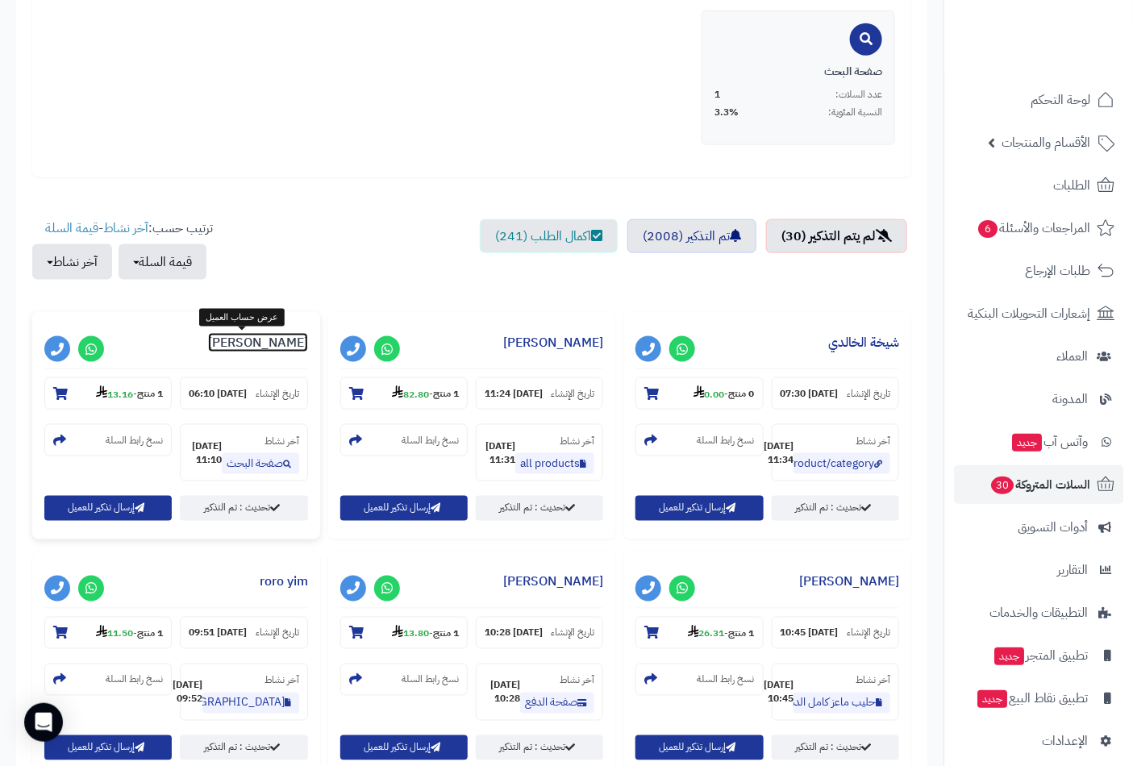
click at [248, 349] on link "[PERSON_NAME]" at bounding box center [258, 342] width 100 height 19
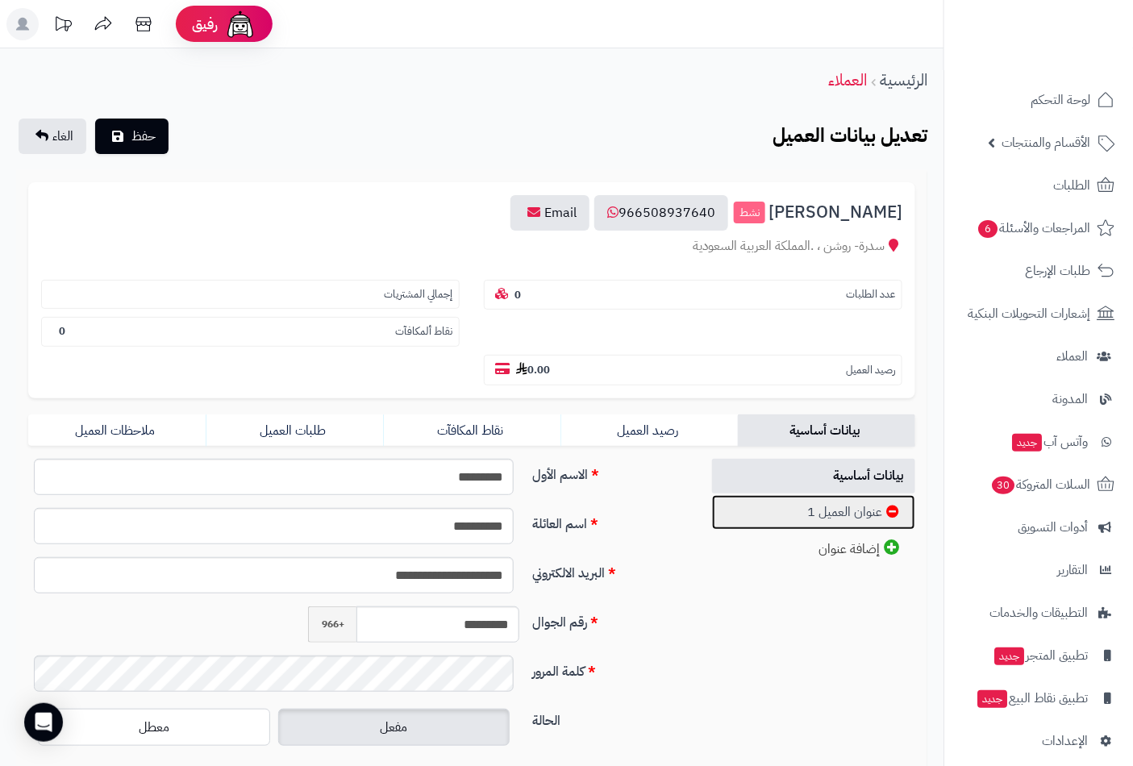
click at [859, 495] on link "عنوان العميل 1" at bounding box center [814, 512] width 204 height 35
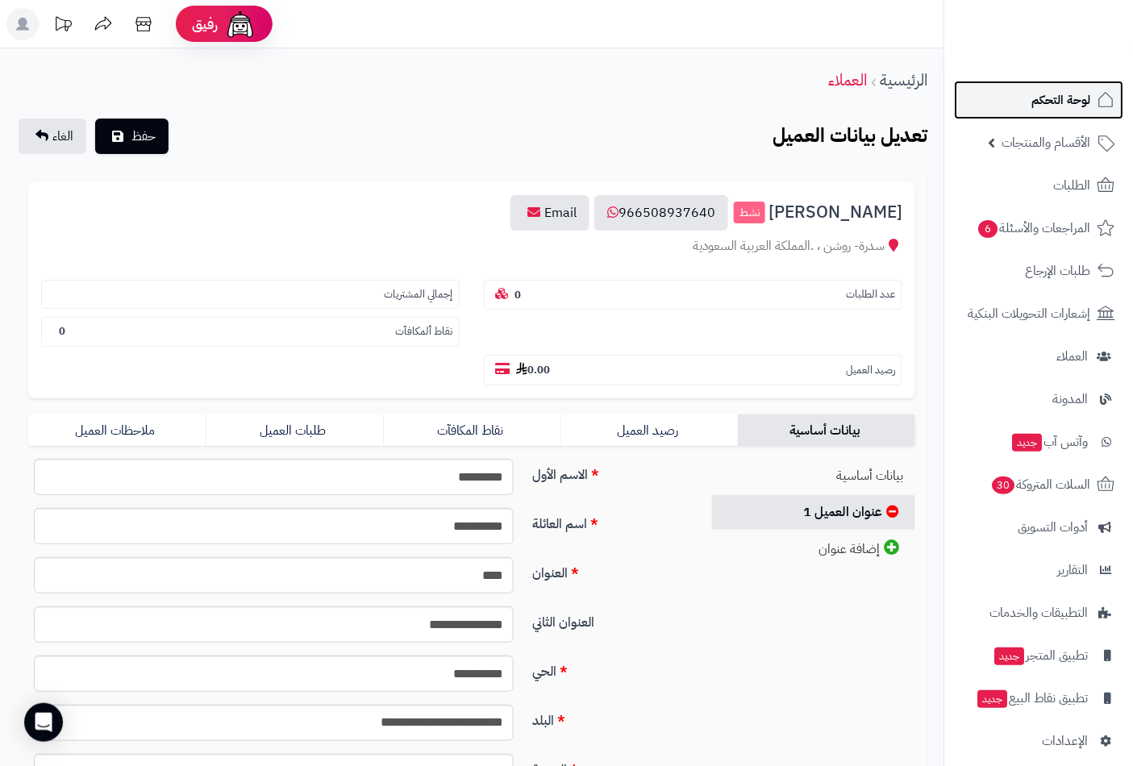
click at [1078, 102] on span "لوحة التحكم" at bounding box center [1060, 100] width 59 height 23
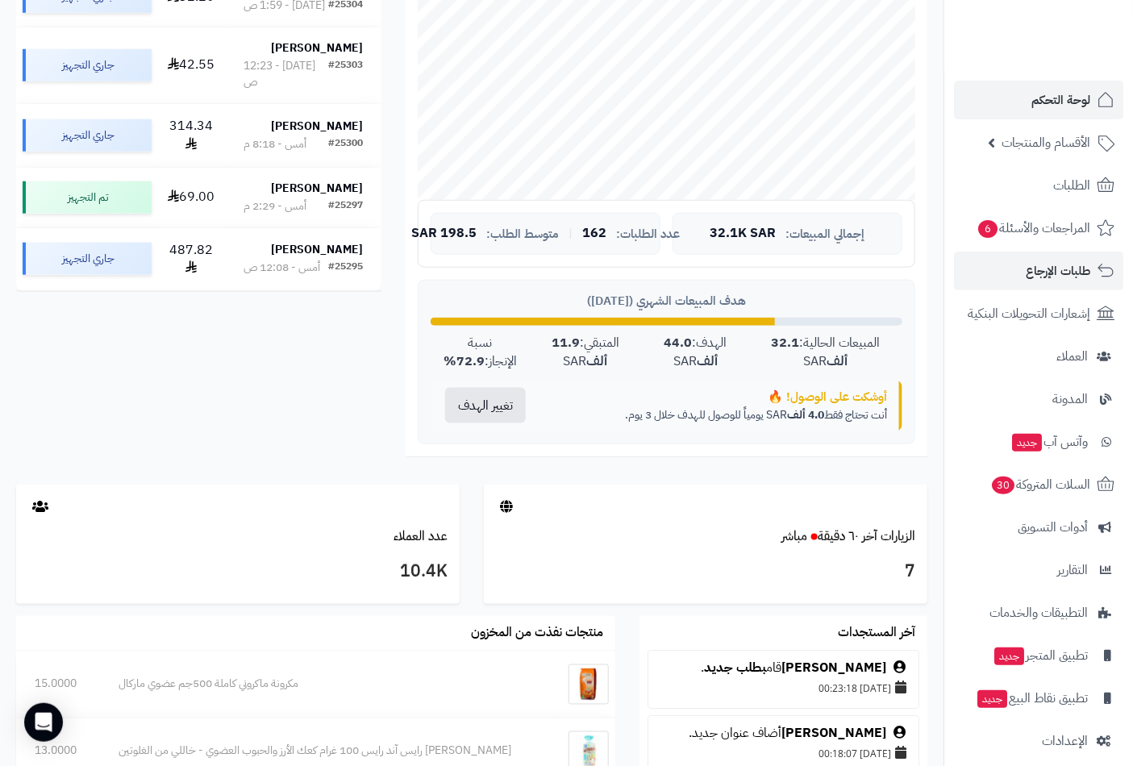
scroll to position [269, 0]
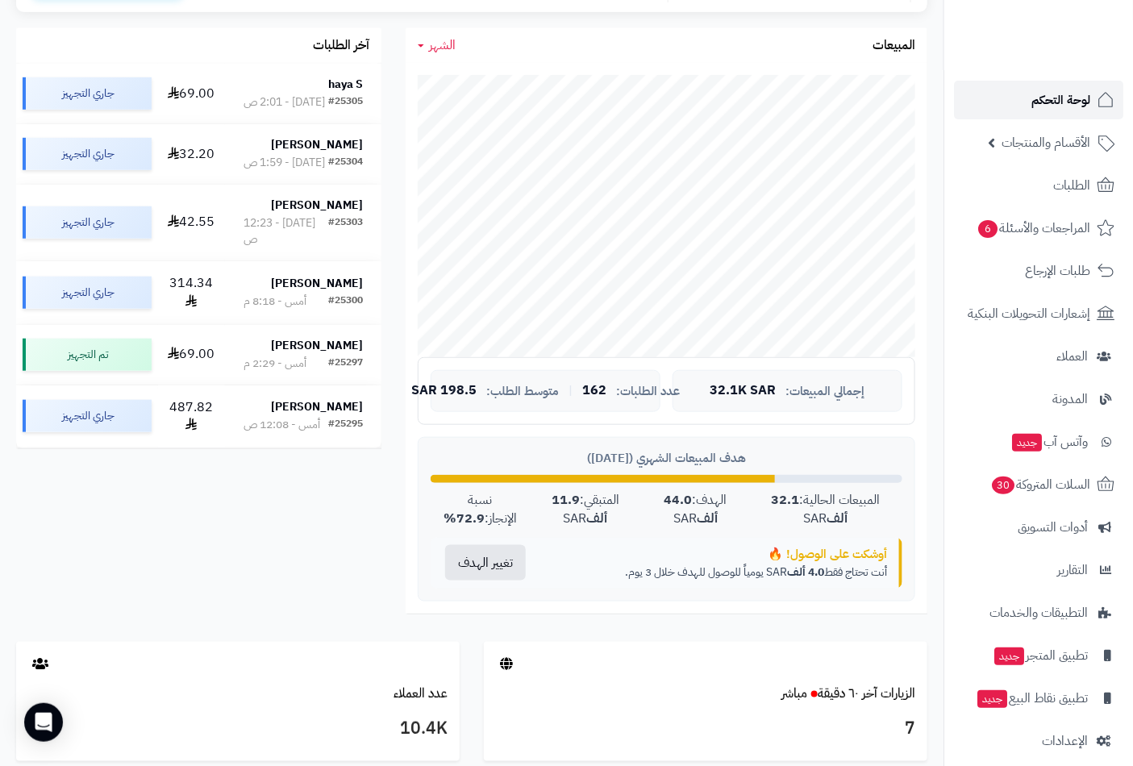
click at [1052, 98] on span "لوحة التحكم" at bounding box center [1060, 100] width 59 height 23
